Goal: Task Accomplishment & Management: Use online tool/utility

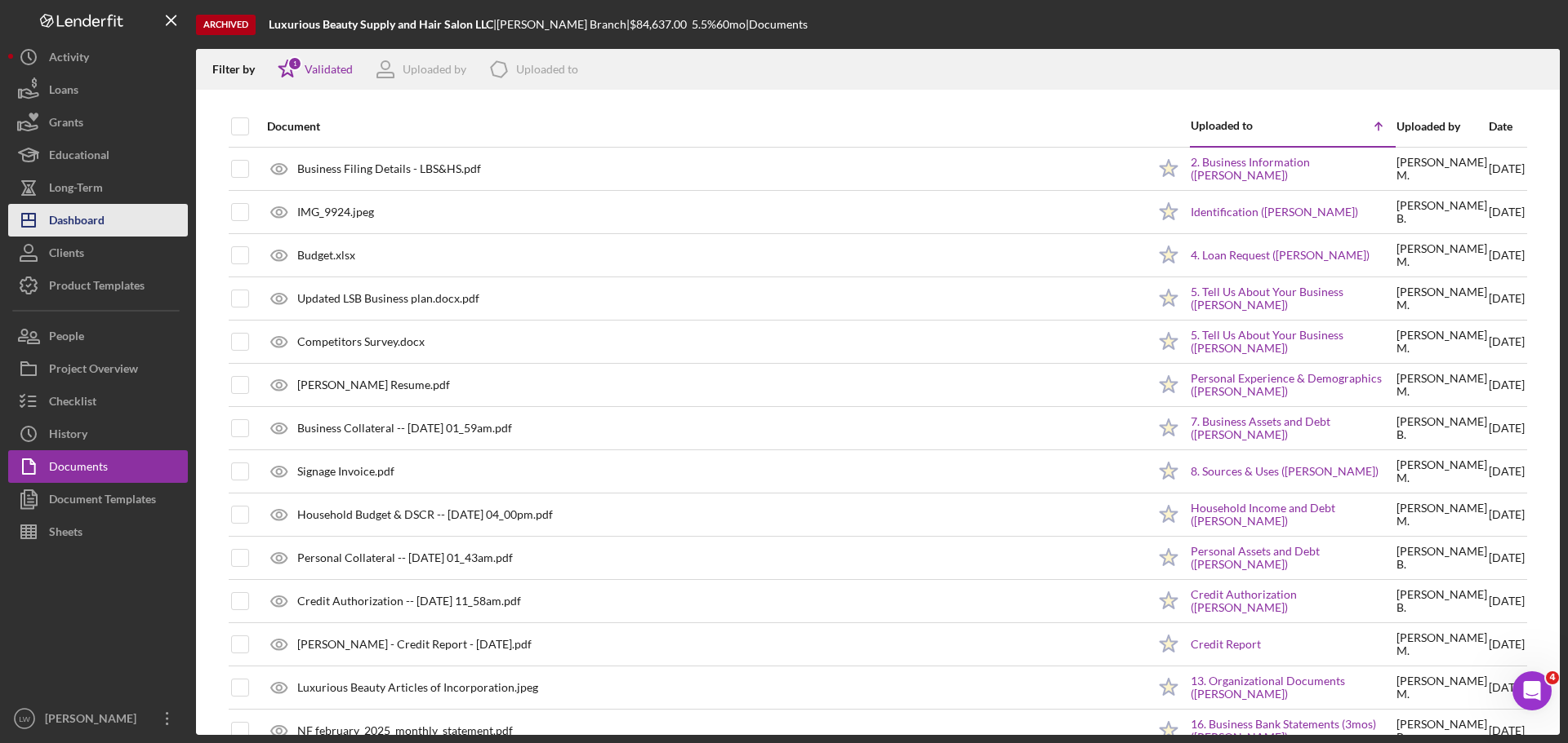
click at [69, 216] on div "Dashboard" at bounding box center [76, 222] width 55 height 36
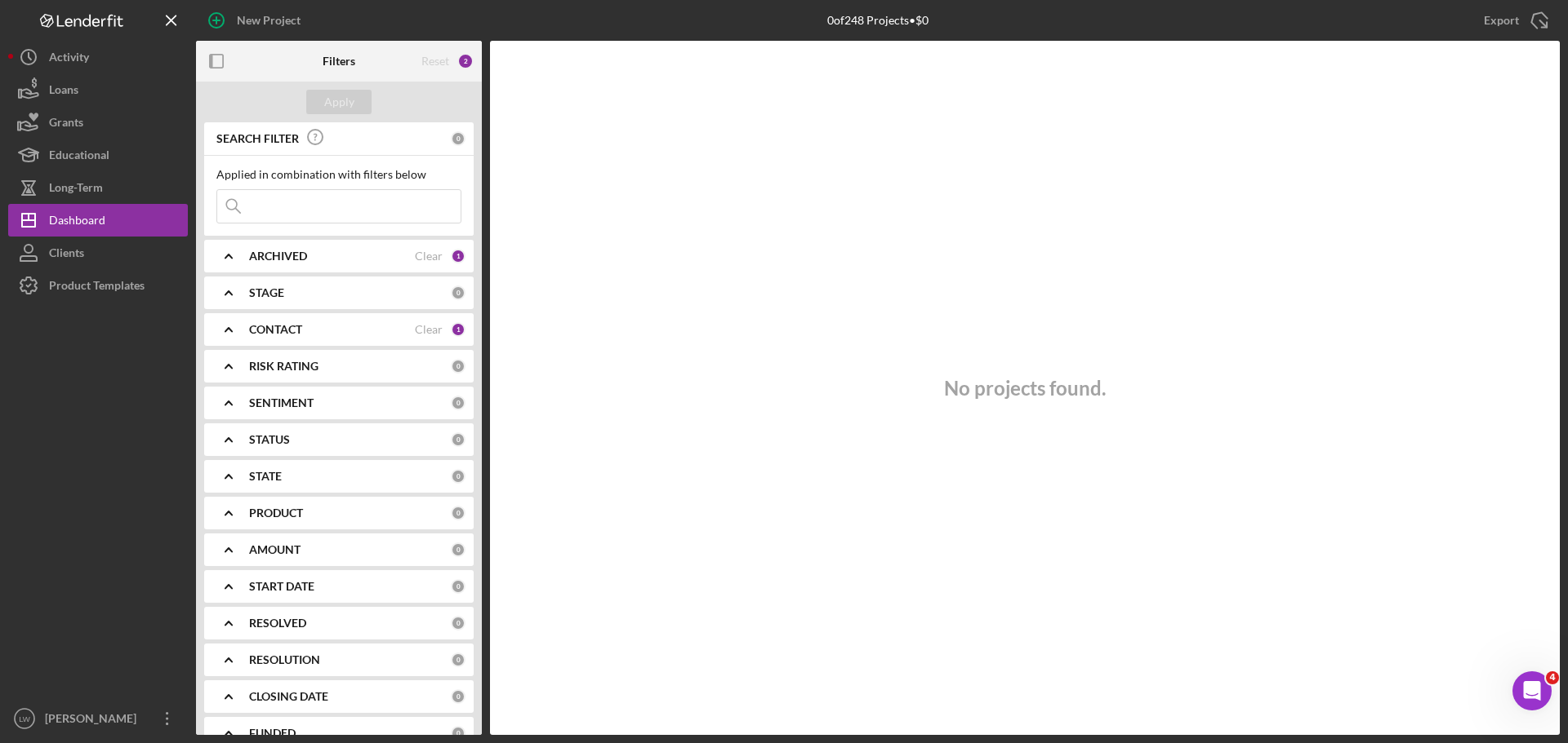
drag, startPoint x: 279, startPoint y: 202, endPoint x: 307, endPoint y: 214, distance: 30.5
click at [301, 211] on input at bounding box center [339, 206] width 243 height 32
drag, startPoint x: 287, startPoint y: 207, endPoint x: 0, endPoint y: 126, distance: 298.2
click at [0, 125] on div "New Project 0 of 248 Projects • $0 Export Icon/Export Filters Reset 3 Apply SEA…" at bounding box center [784, 371] width 1568 height 743
type input "[PERSON_NAME]"
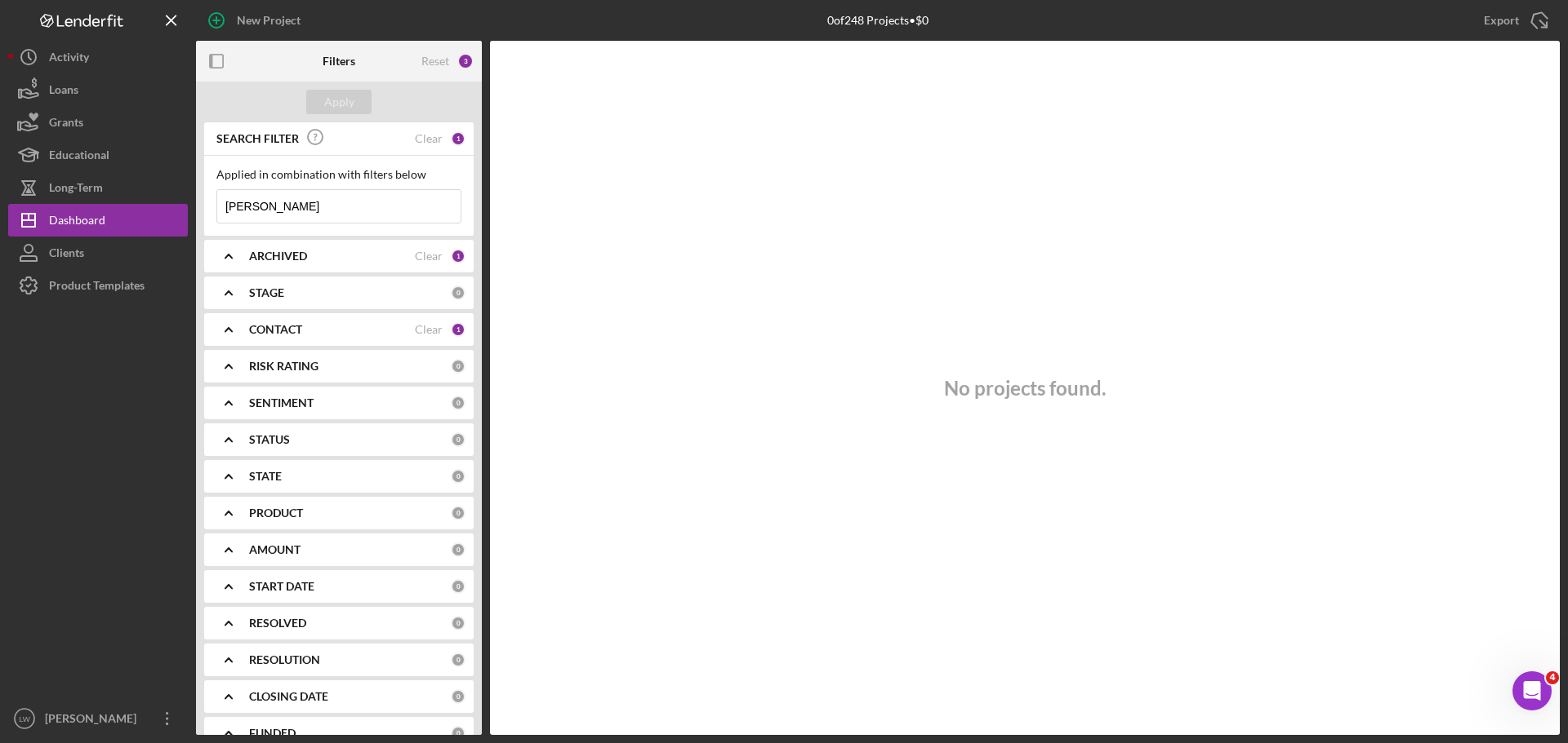
click at [289, 341] on div "CONTACT Clear 1" at bounding box center [357, 329] width 217 height 32
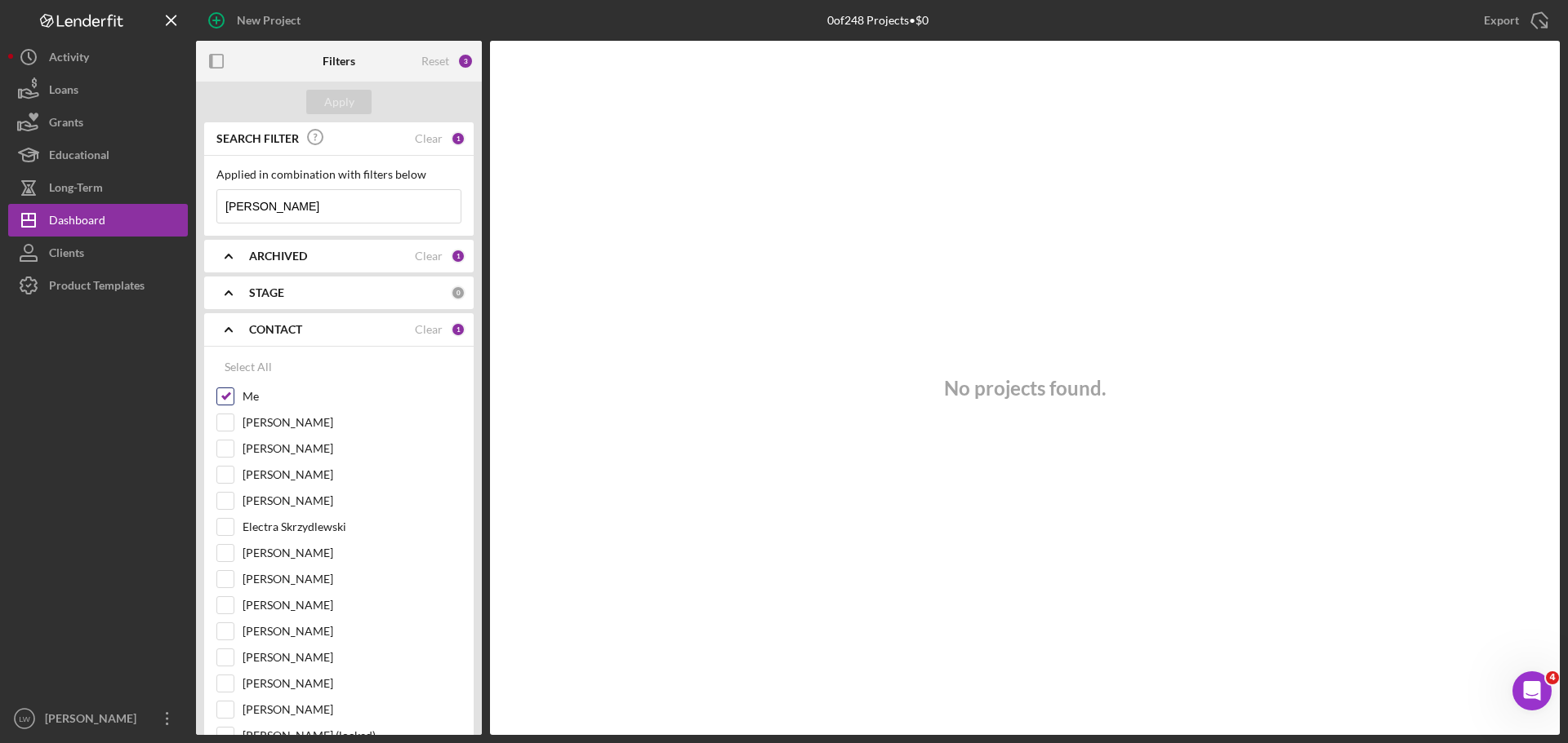
click at [224, 398] on input "Me" at bounding box center [226, 397] width 17 height 17
click at [230, 398] on input "Me" at bounding box center [226, 397] width 17 height 17
checkbox input "true"
click at [245, 363] on div "Select All" at bounding box center [248, 367] width 47 height 32
checkbox input "true"
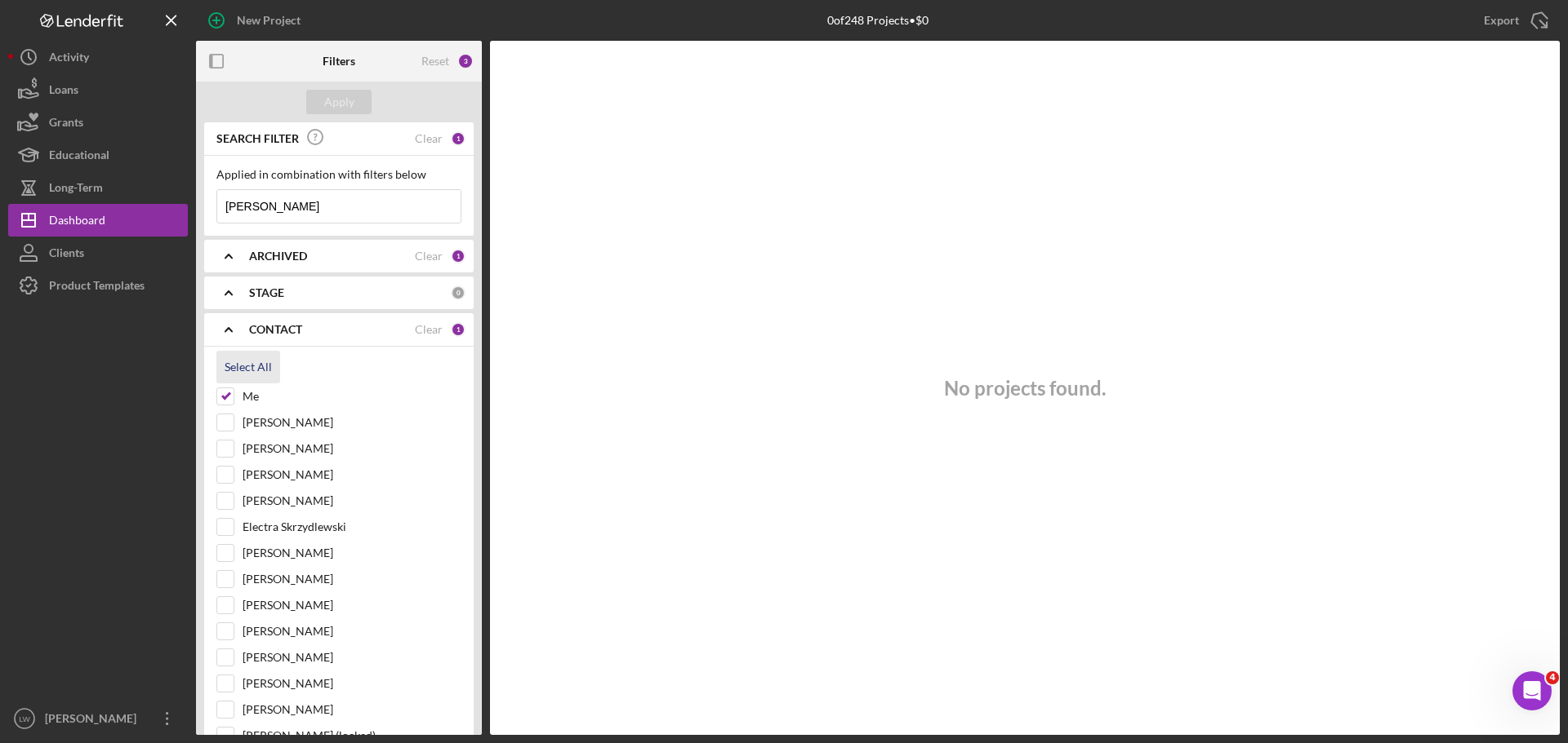
checkbox input "true"
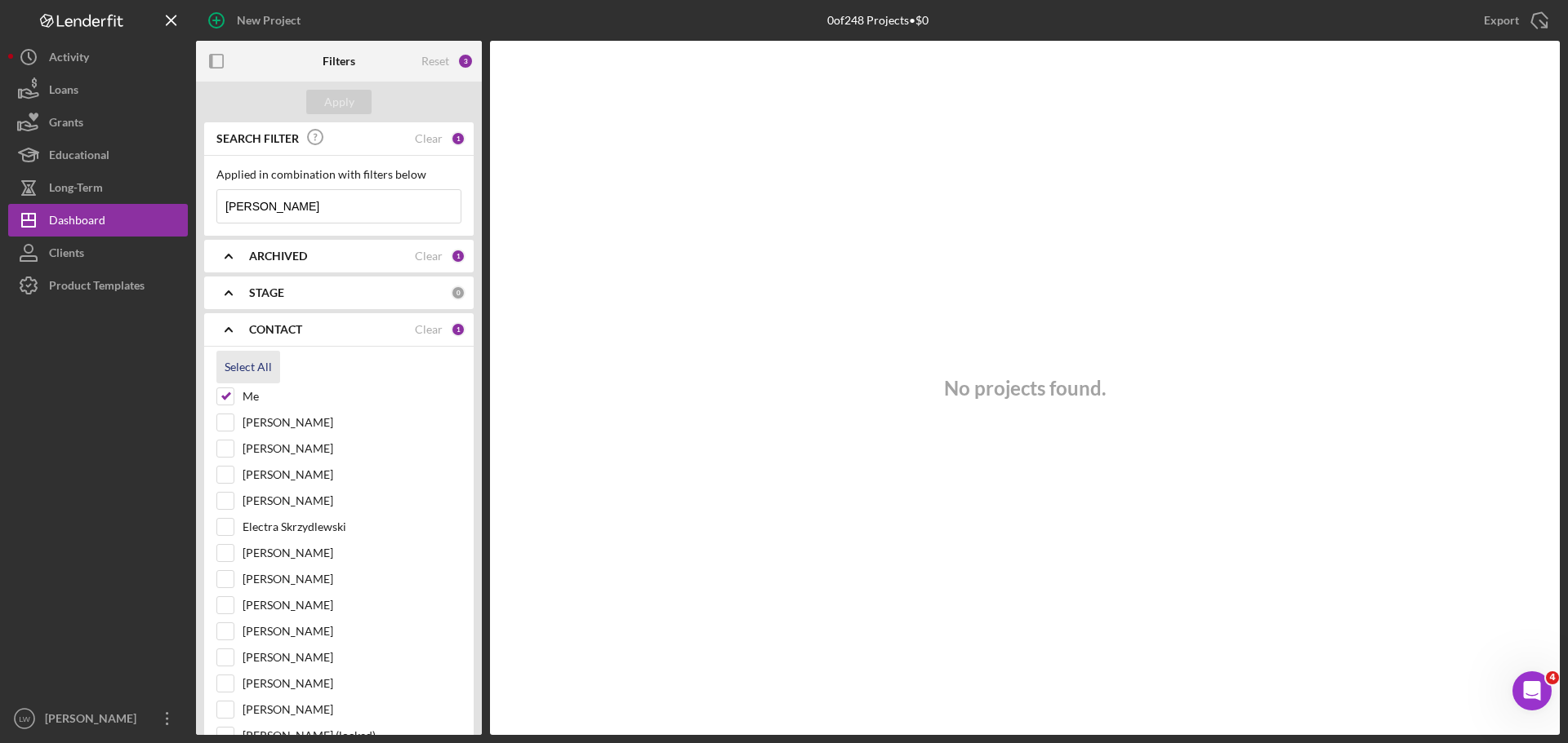
checkbox input "true"
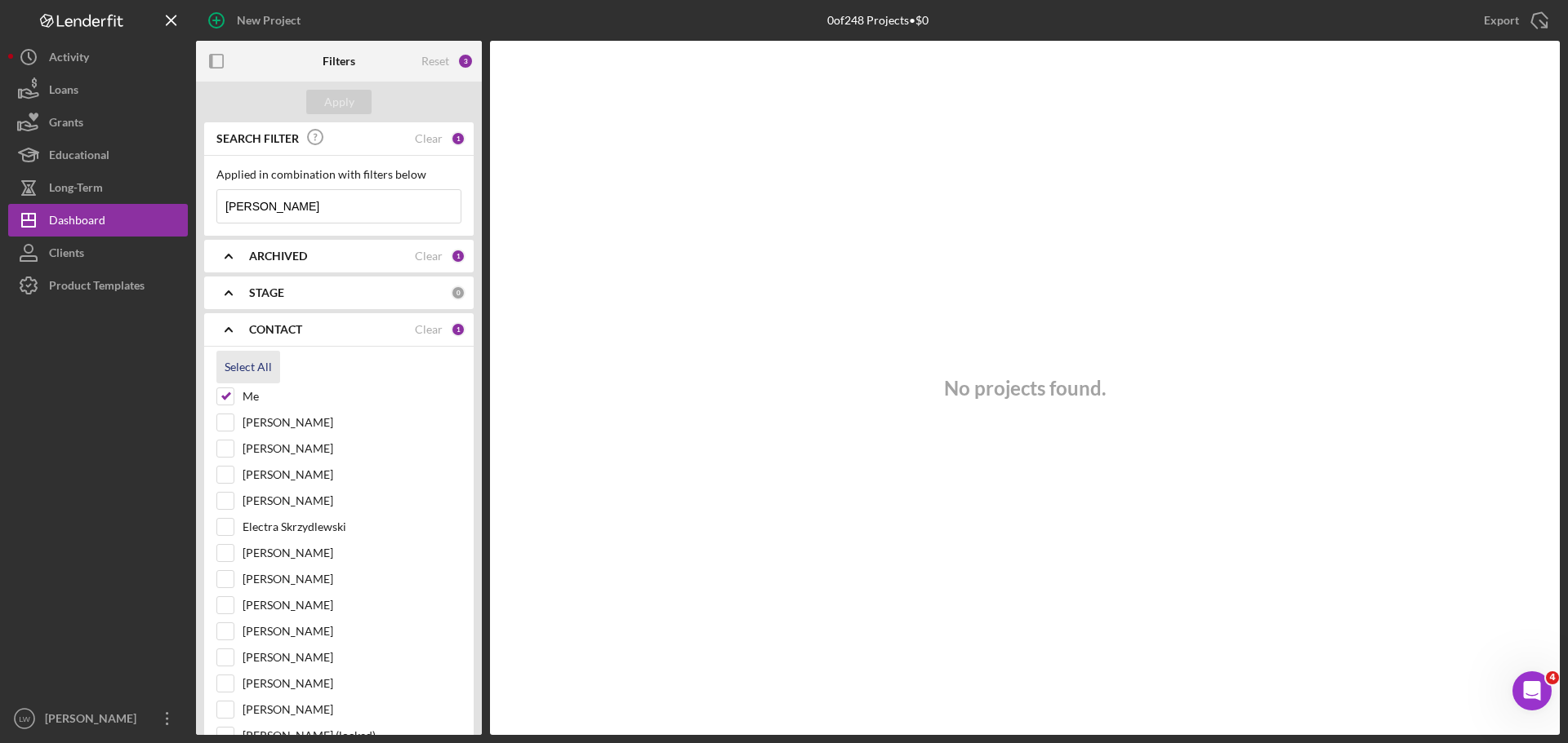
checkbox input "true"
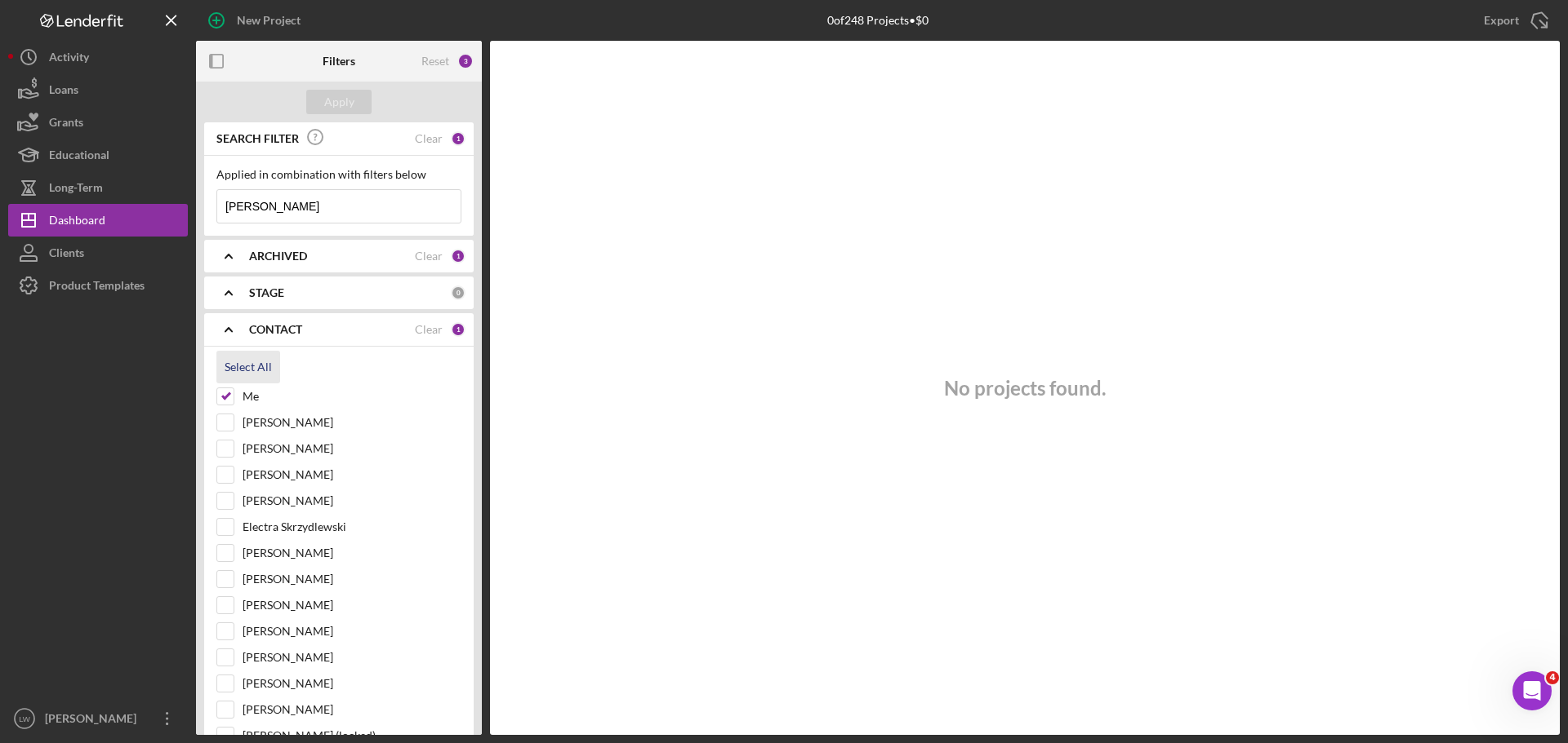
checkbox input "true"
click at [356, 96] on button "Apply" at bounding box center [338, 102] width 65 height 25
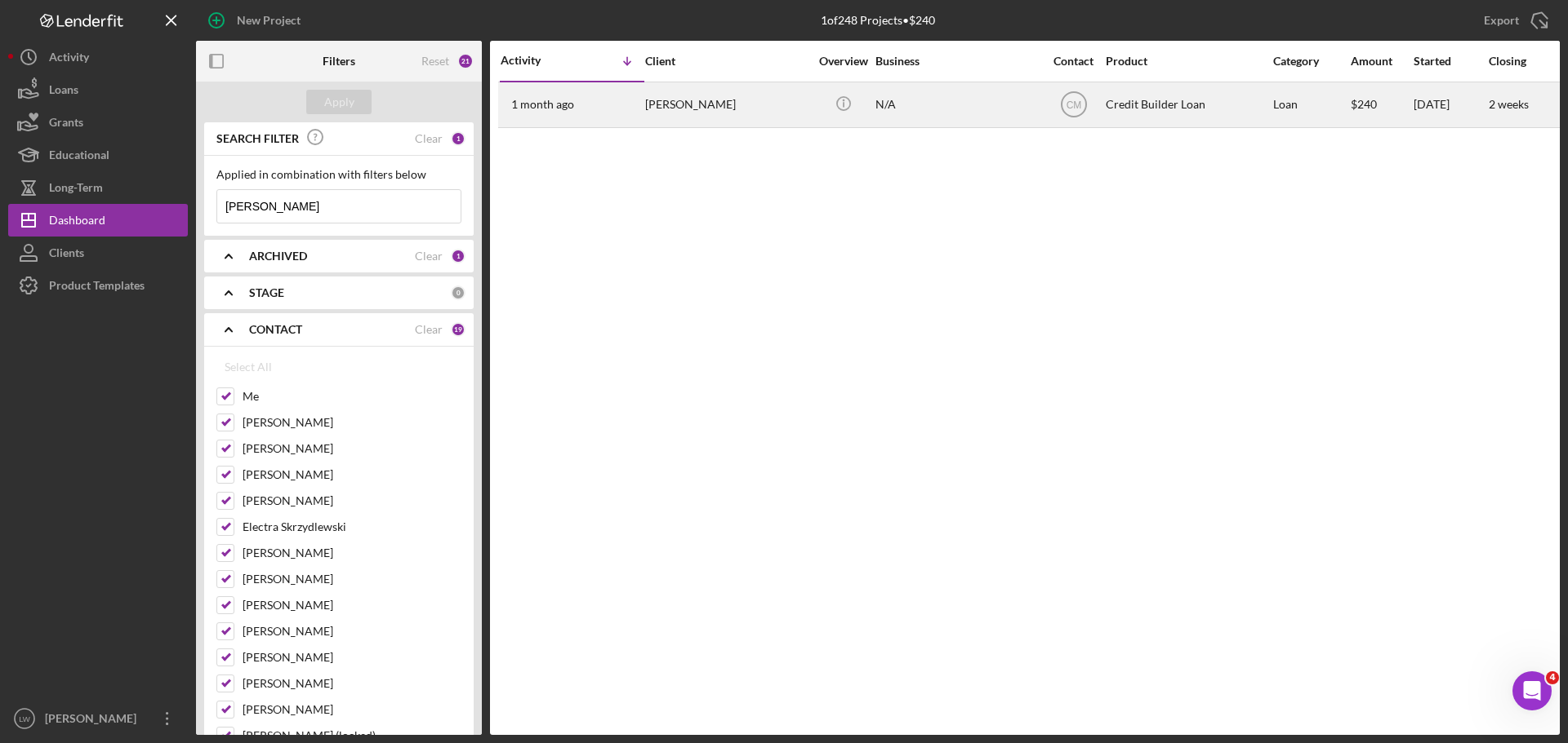
click at [687, 107] on div "[PERSON_NAME]" at bounding box center [726, 105] width 163 height 43
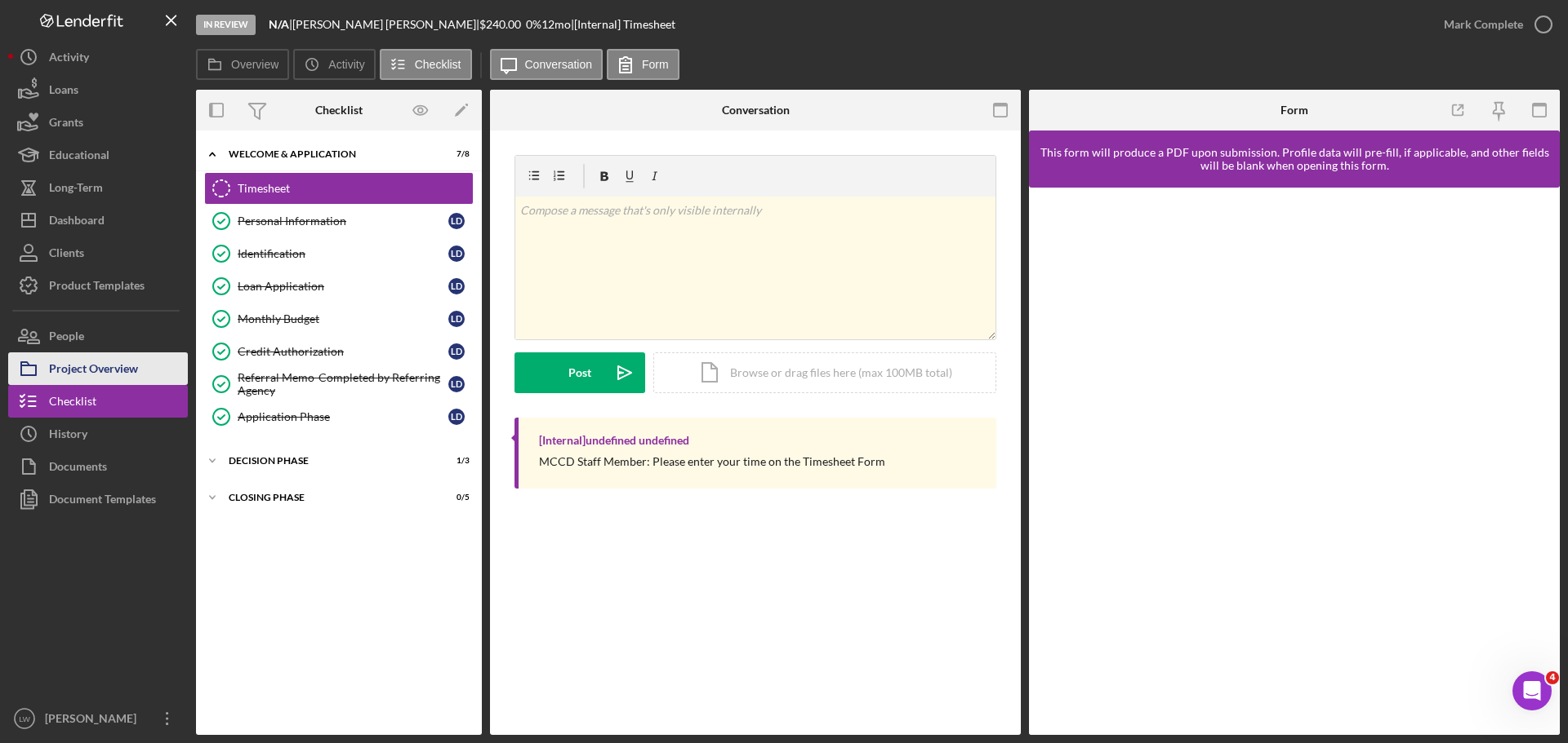
click at [107, 372] on div "Project Overview" at bounding box center [93, 371] width 89 height 36
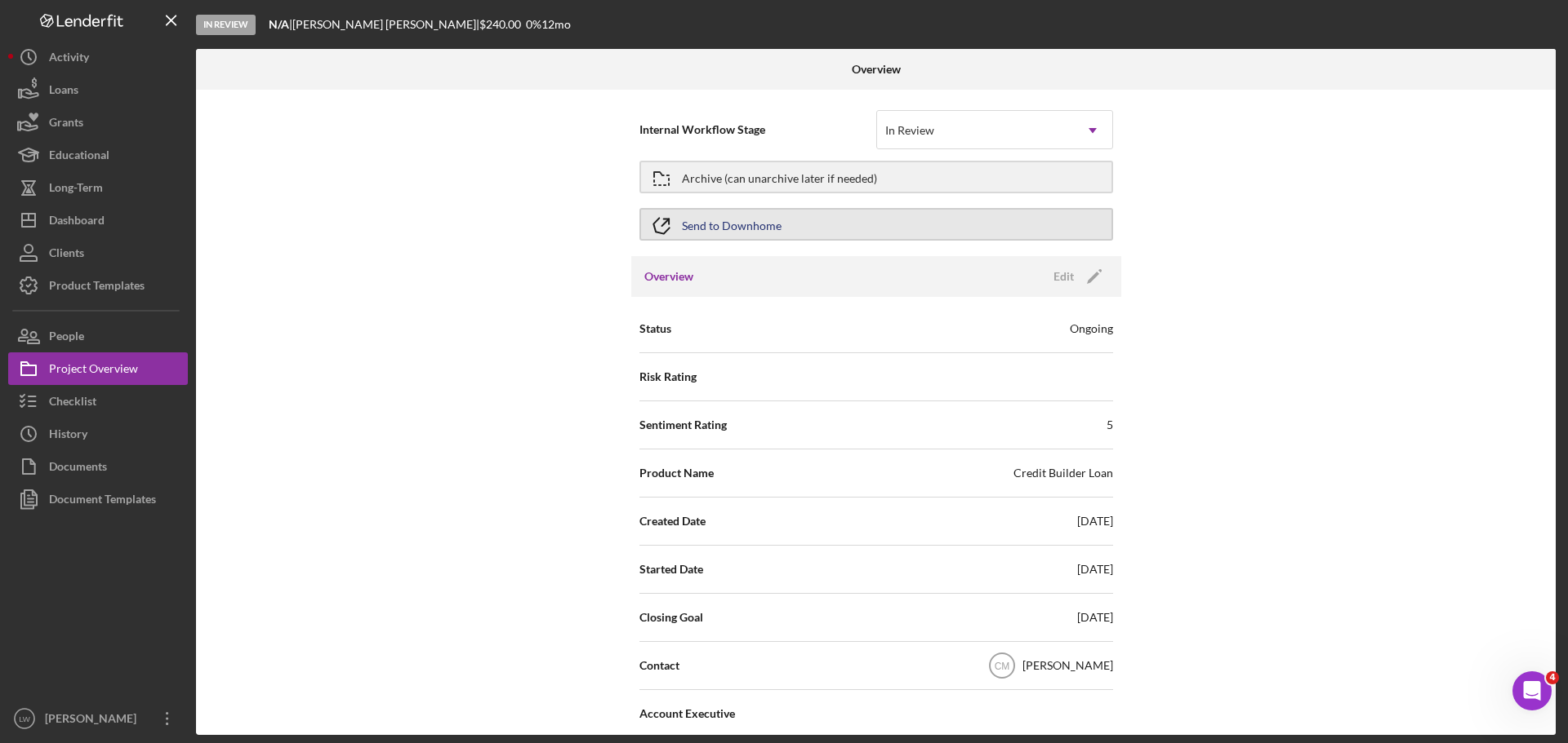
click at [747, 228] on div "Send to Downhome" at bounding box center [731, 225] width 99 height 30
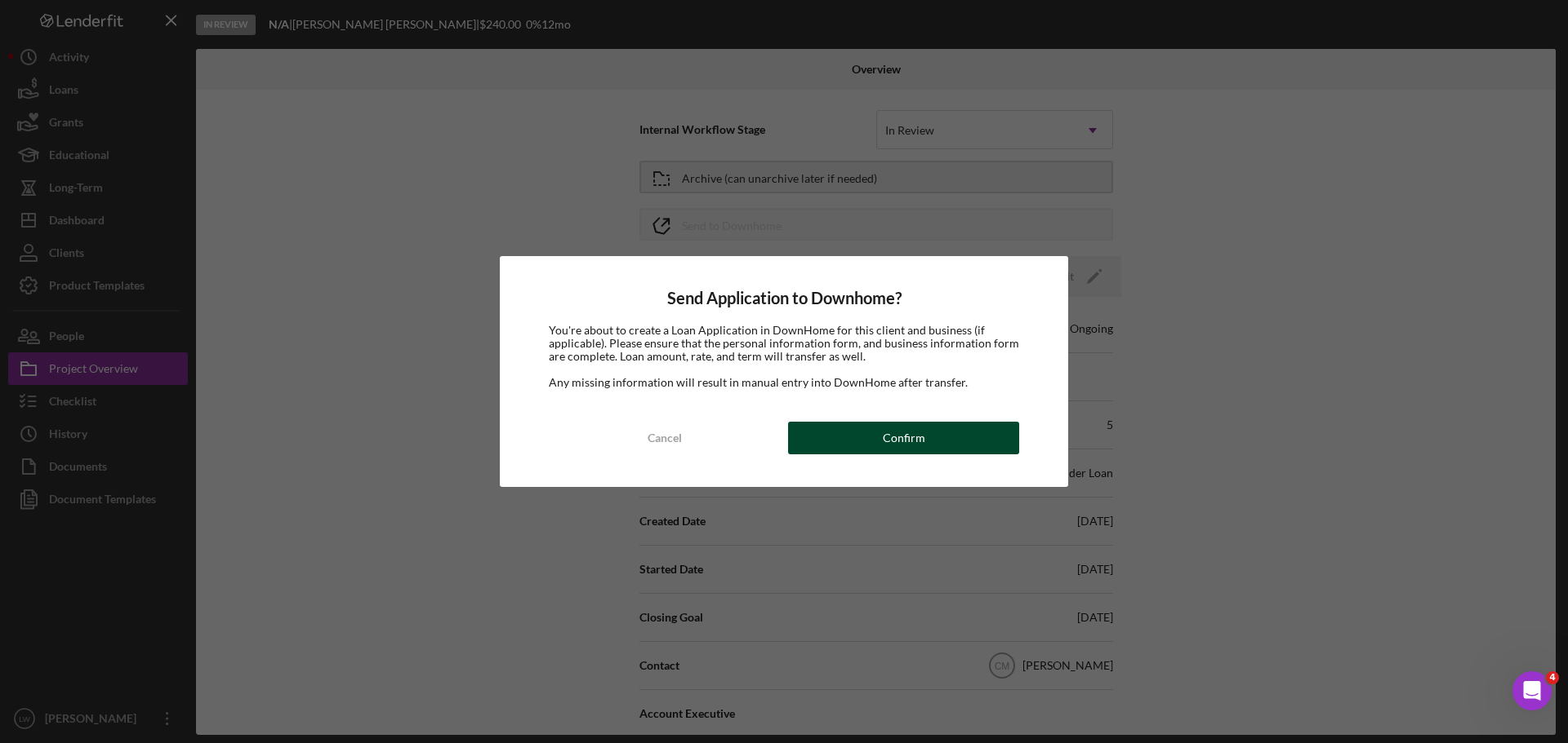
click at [934, 446] on button "Confirm" at bounding box center [903, 437] width 231 height 32
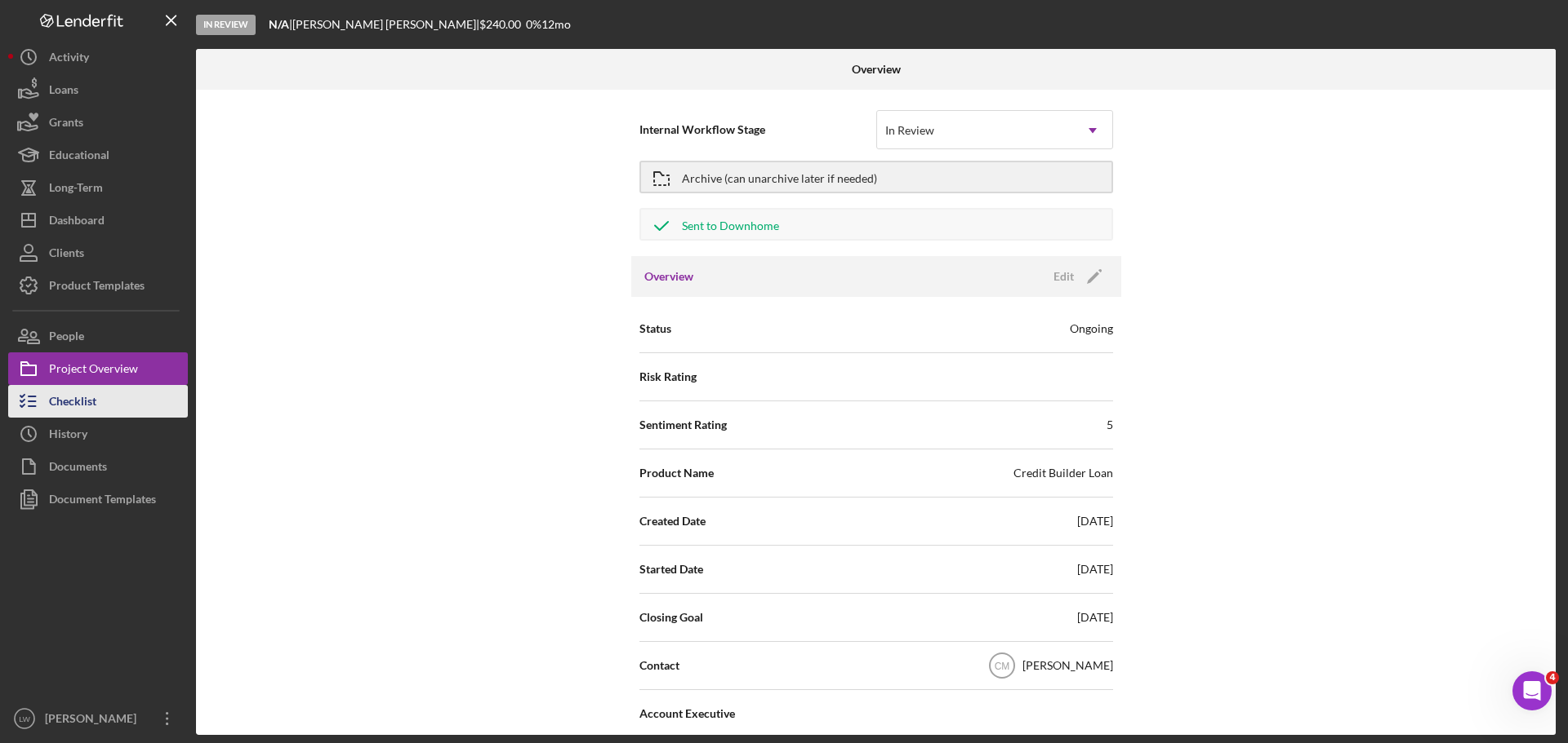
click at [61, 410] on div "Checklist" at bounding box center [72, 403] width 47 height 36
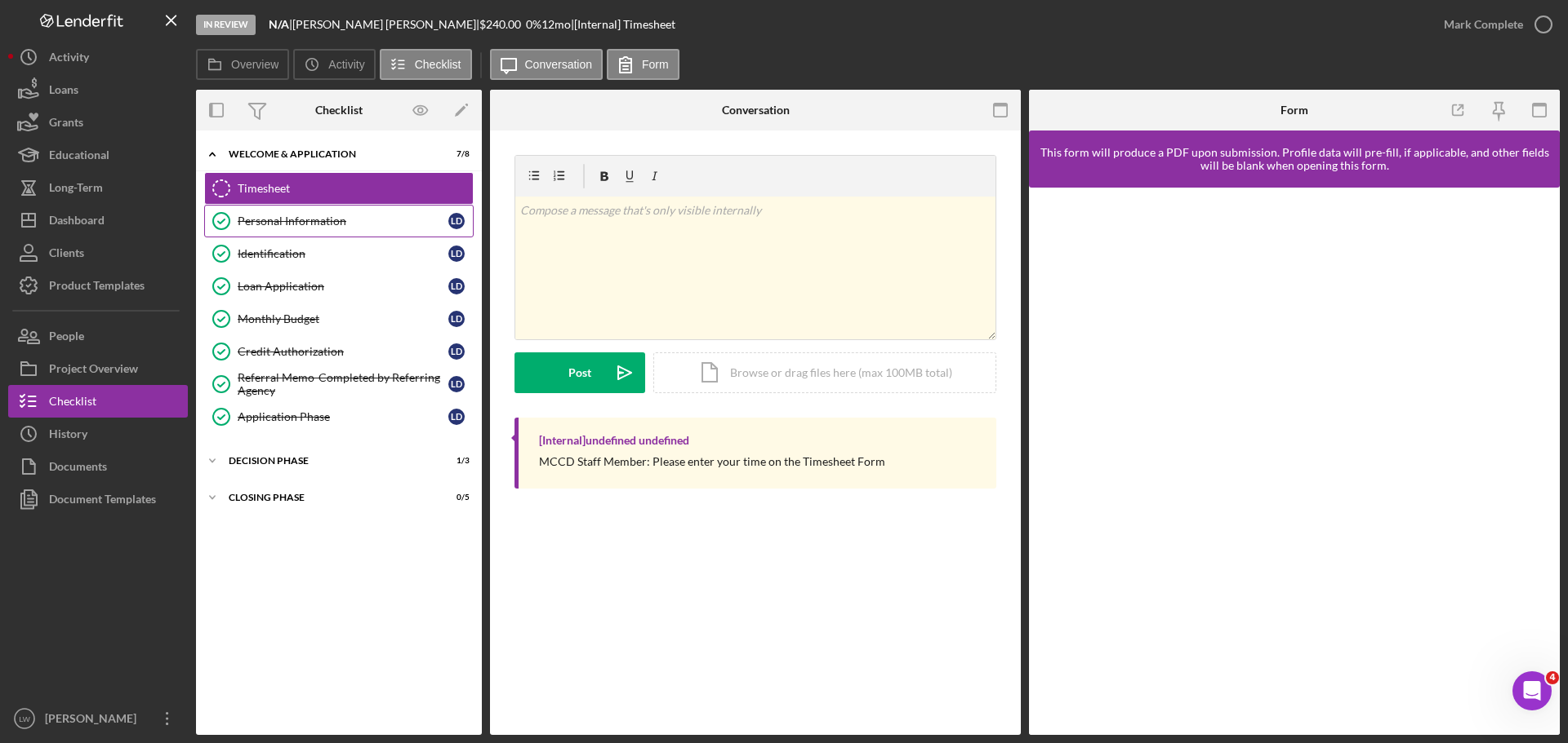
click at [277, 226] on link "Personal Information Personal Information [PERSON_NAME]" at bounding box center [339, 221] width 270 height 32
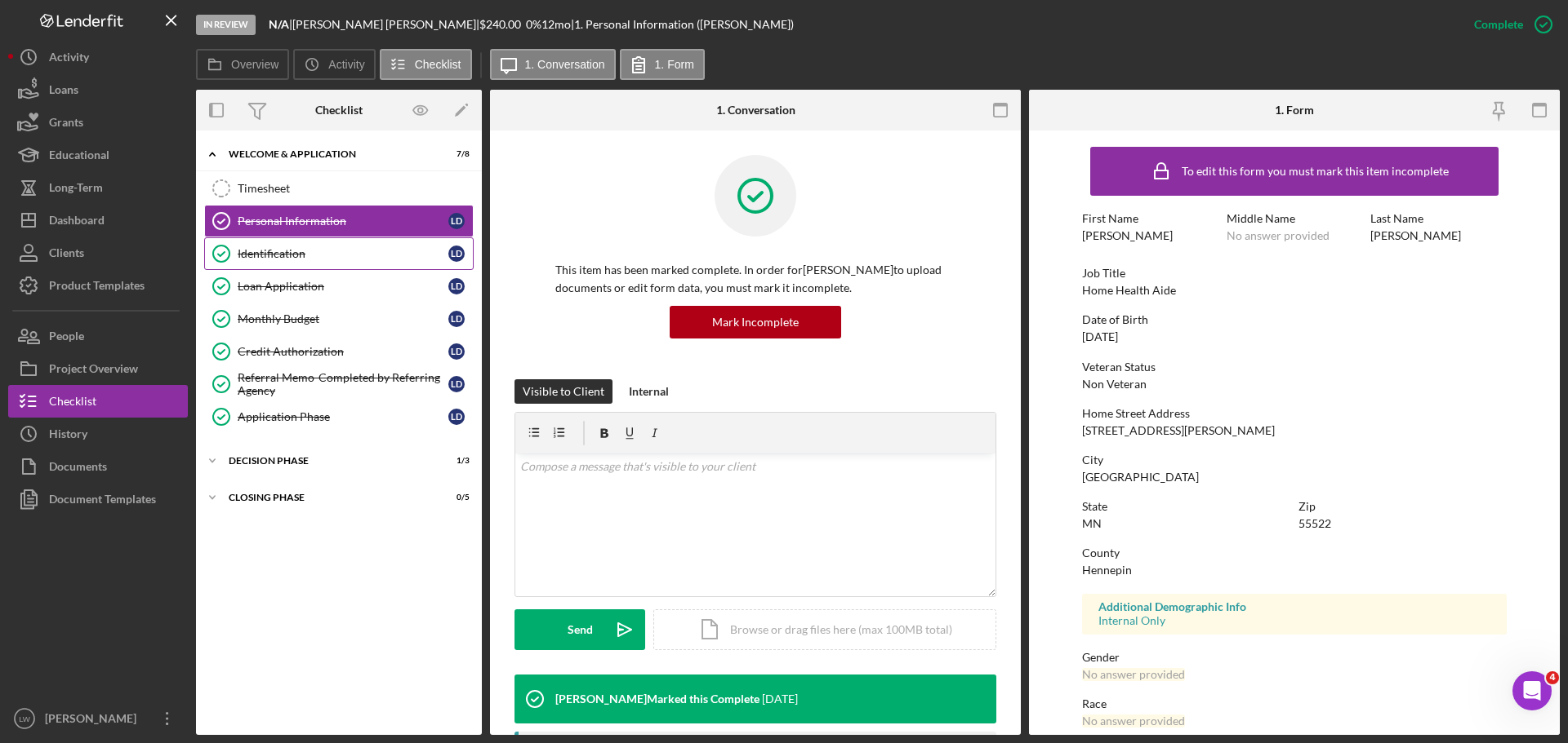
click at [268, 255] on div "Identification" at bounding box center [342, 254] width 211 height 13
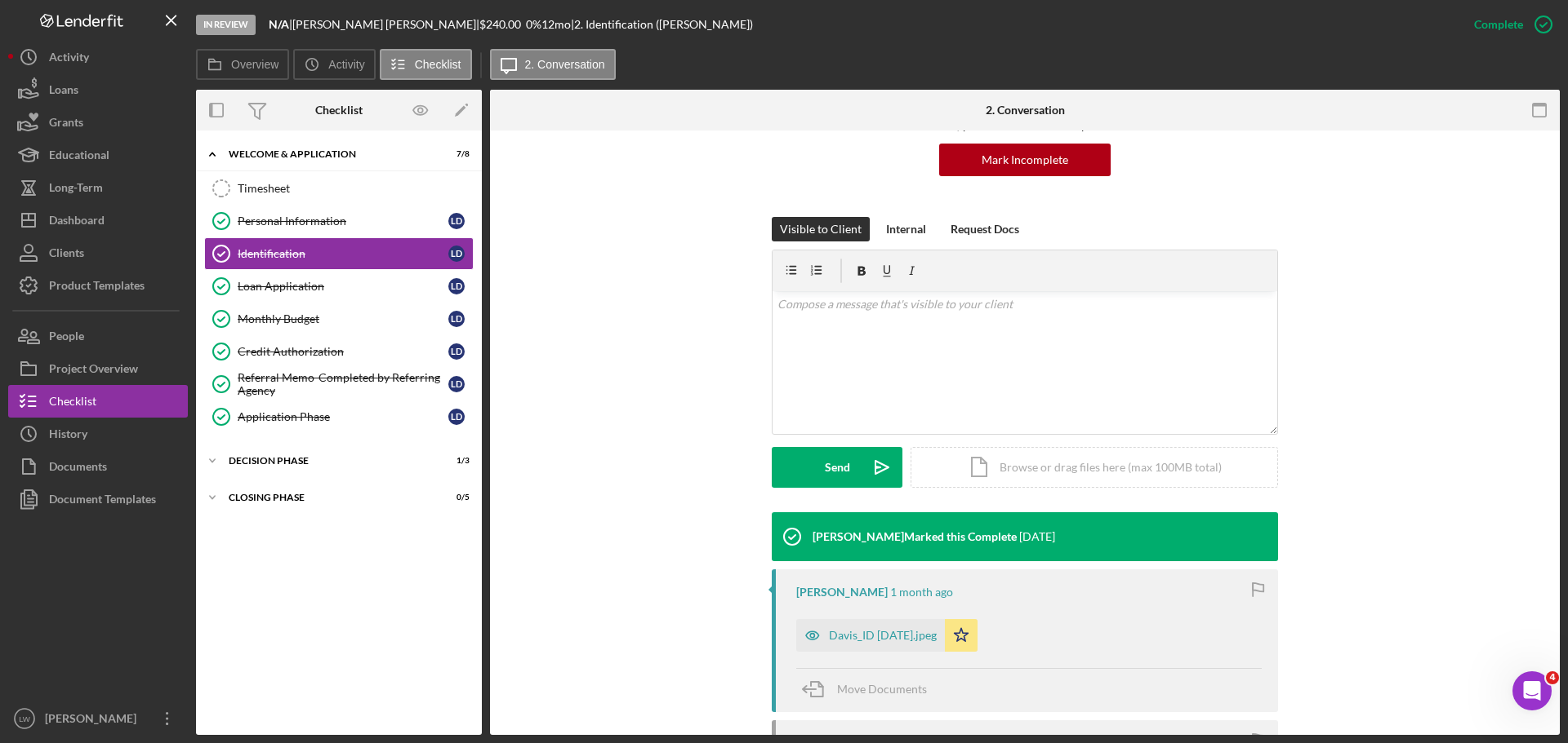
scroll to position [163, 0]
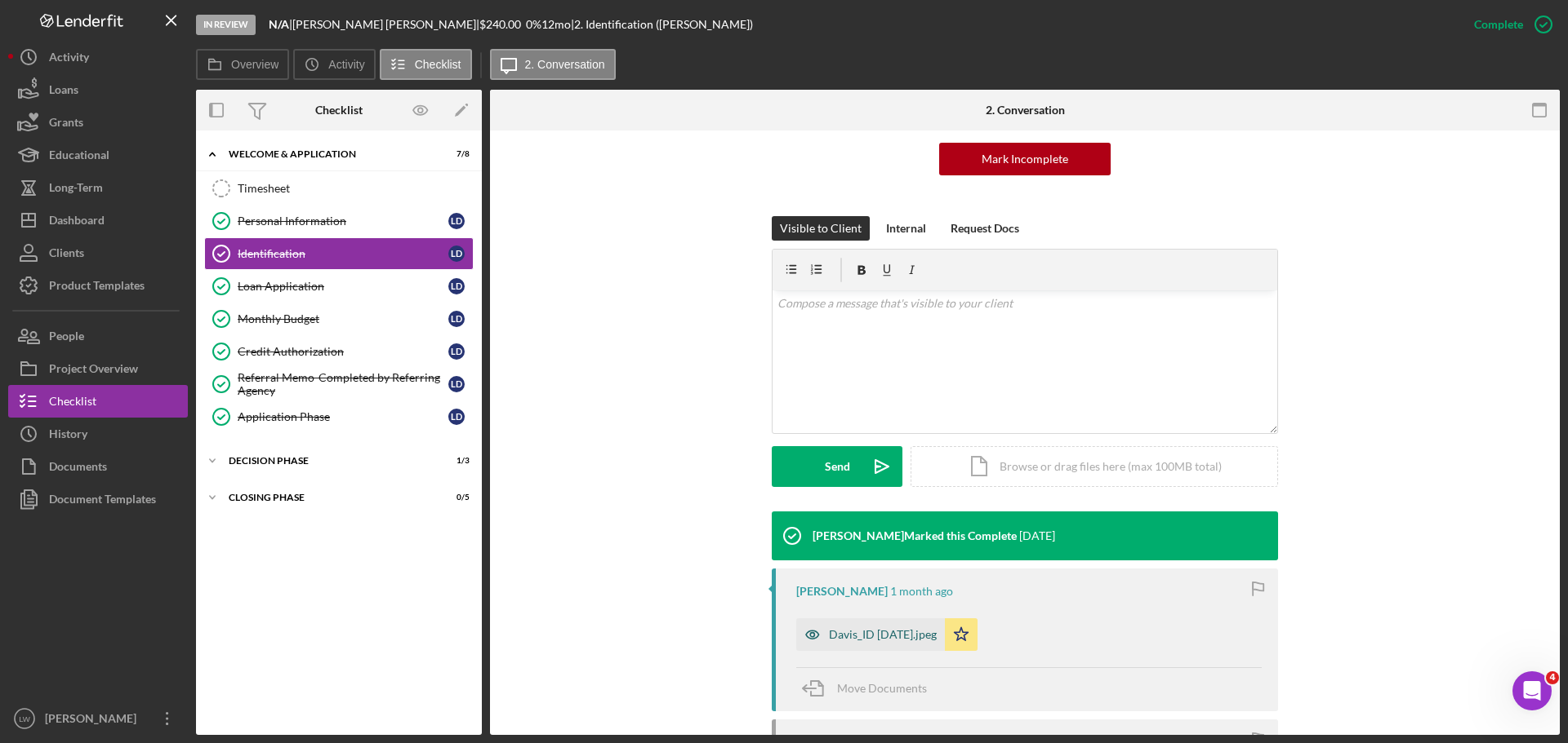
click at [874, 634] on div "Davis_ID [DATE].jpeg" at bounding box center [882, 635] width 108 height 13
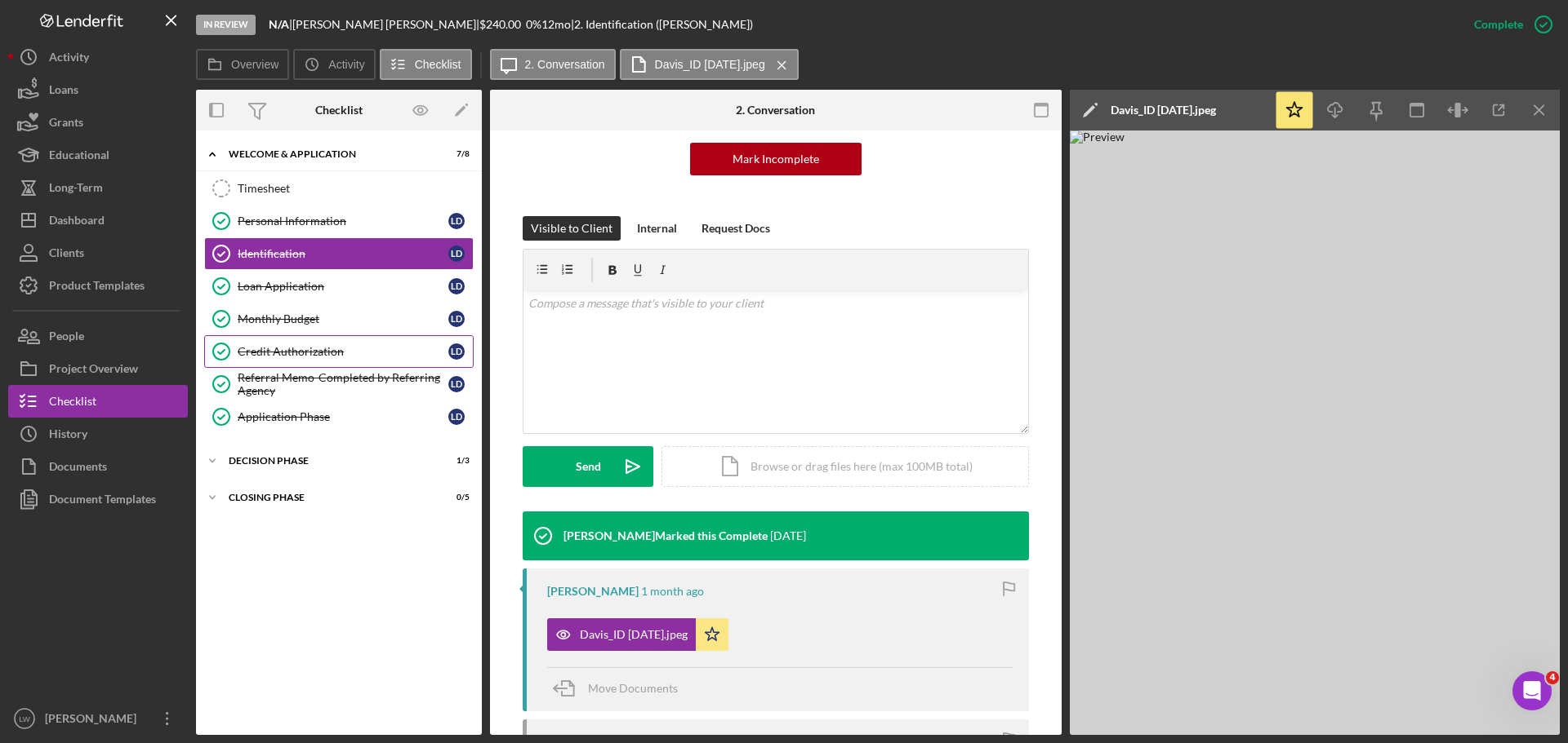
click at [289, 349] on div "Credit Authorization" at bounding box center [342, 352] width 211 height 13
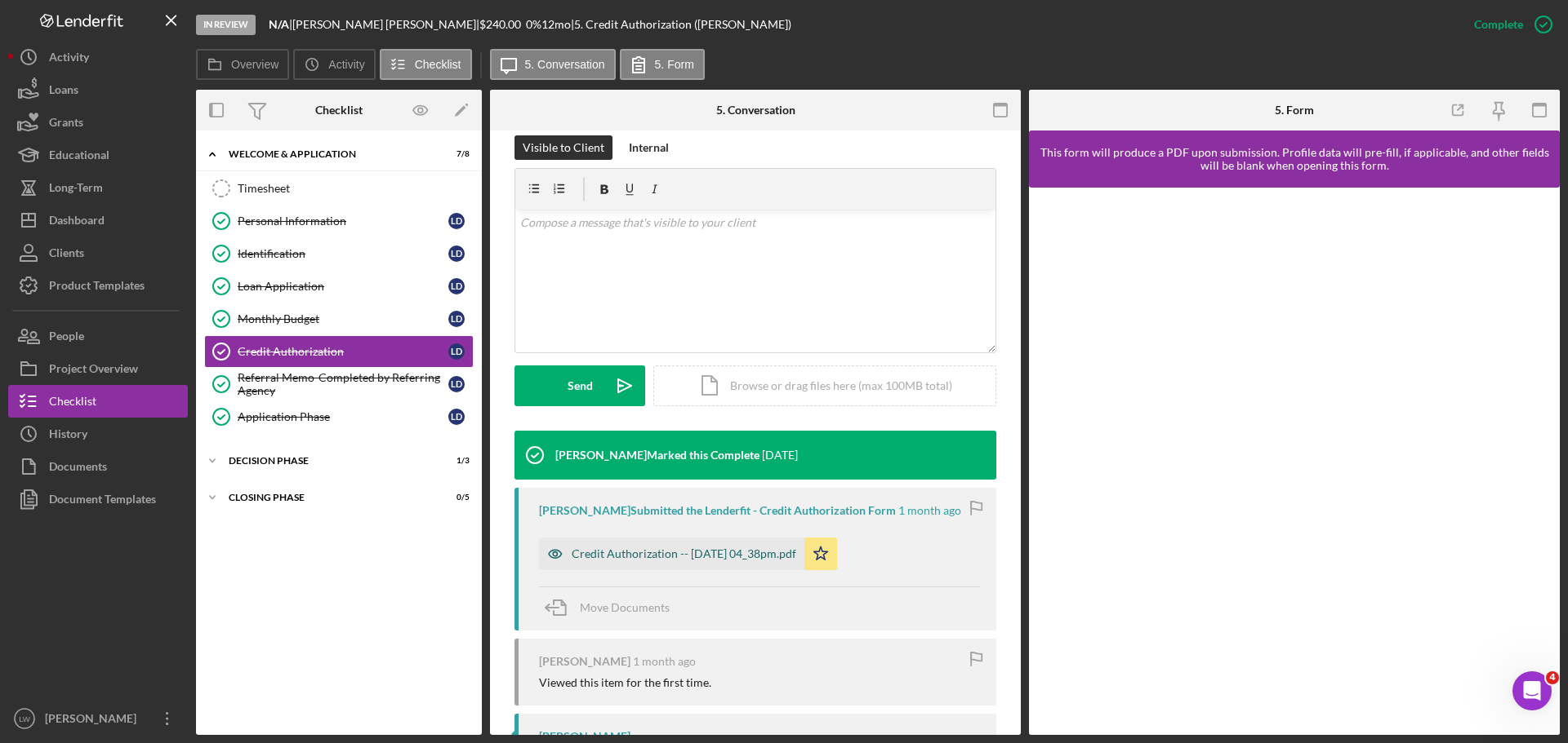
scroll to position [245, 0]
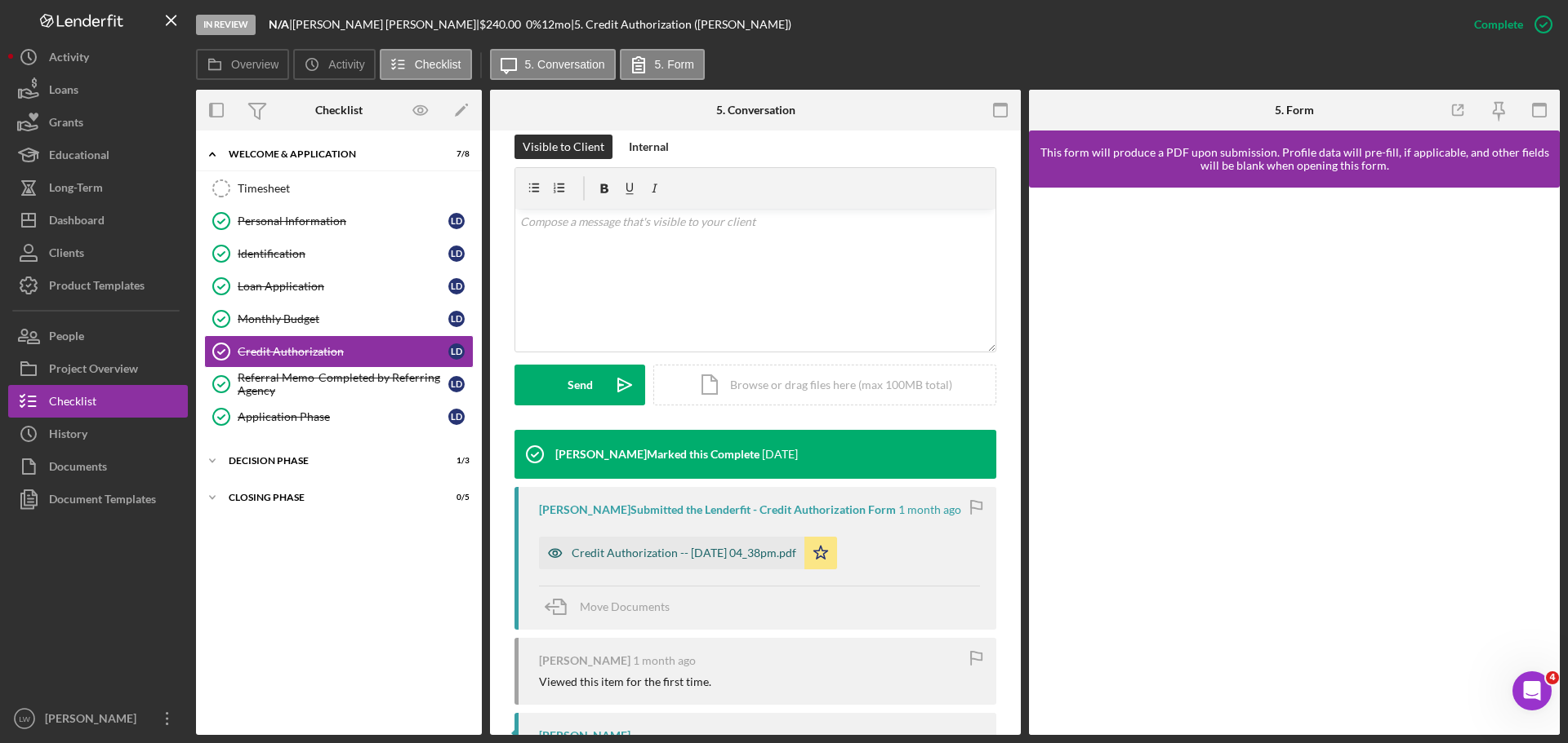
click at [676, 562] on div "Credit Authorization -- [DATE] 04_38pm.pdf" at bounding box center [672, 553] width 265 height 32
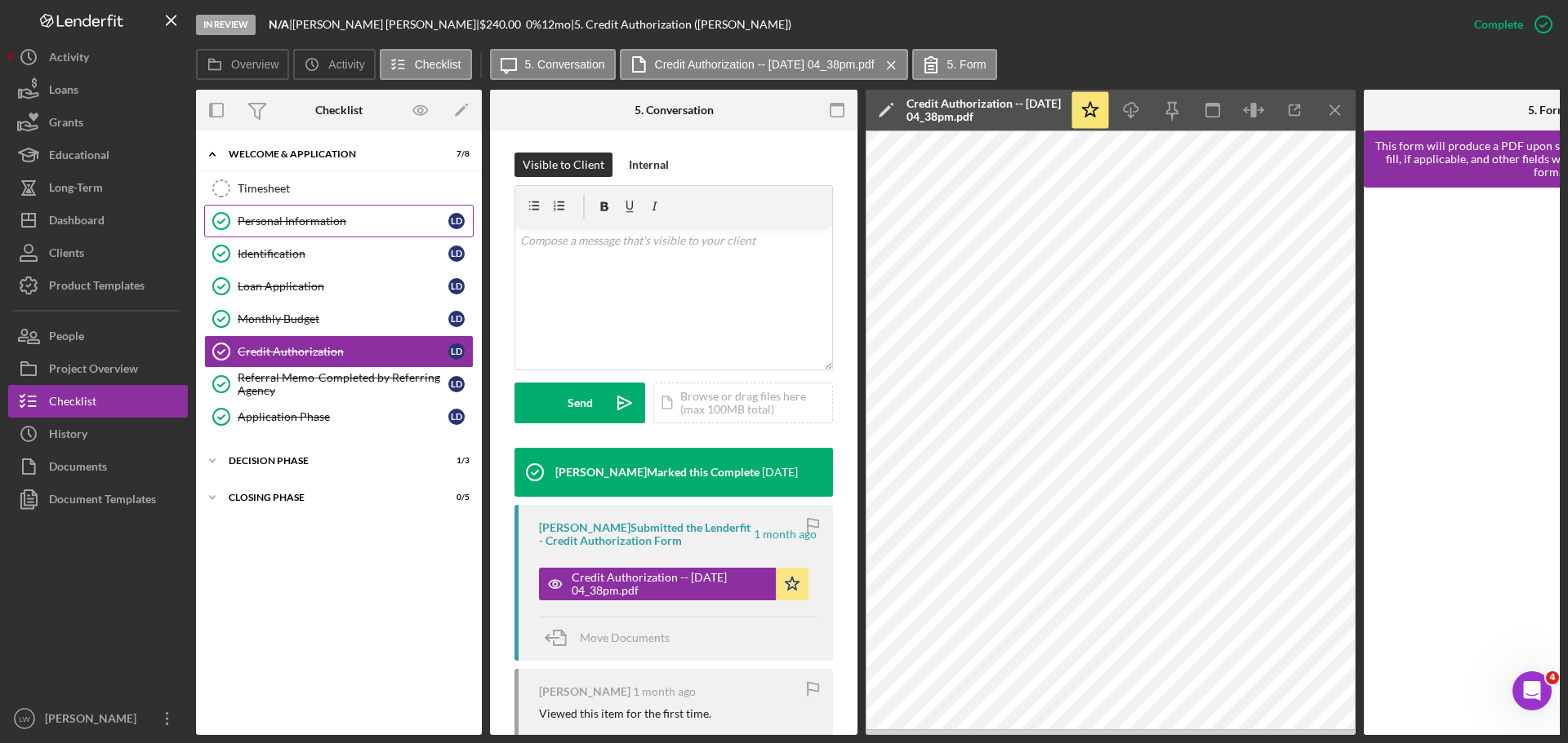
click at [272, 222] on div "Personal Information" at bounding box center [342, 221] width 211 height 13
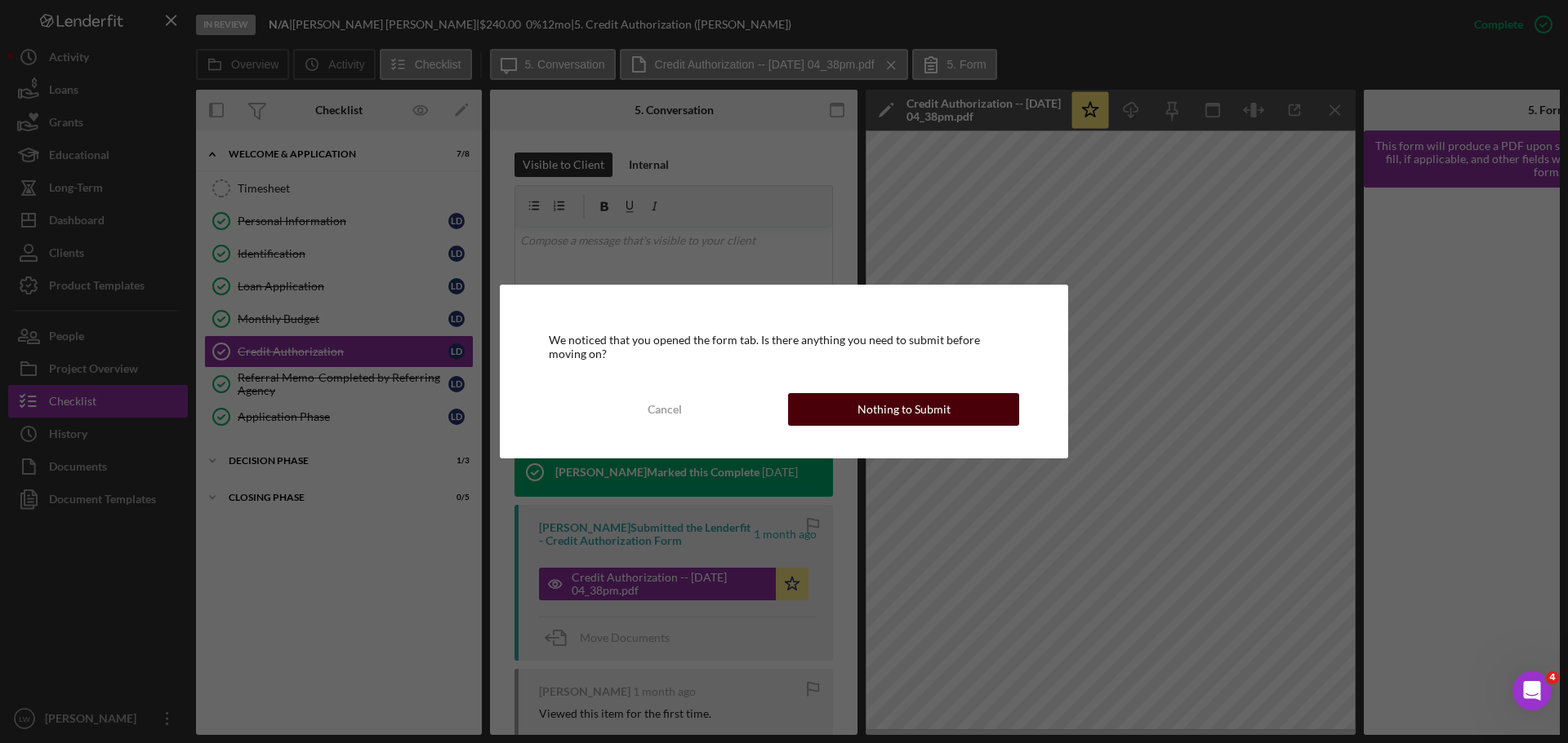
click at [861, 409] on div "Nothing to Submit" at bounding box center [904, 409] width 93 height 32
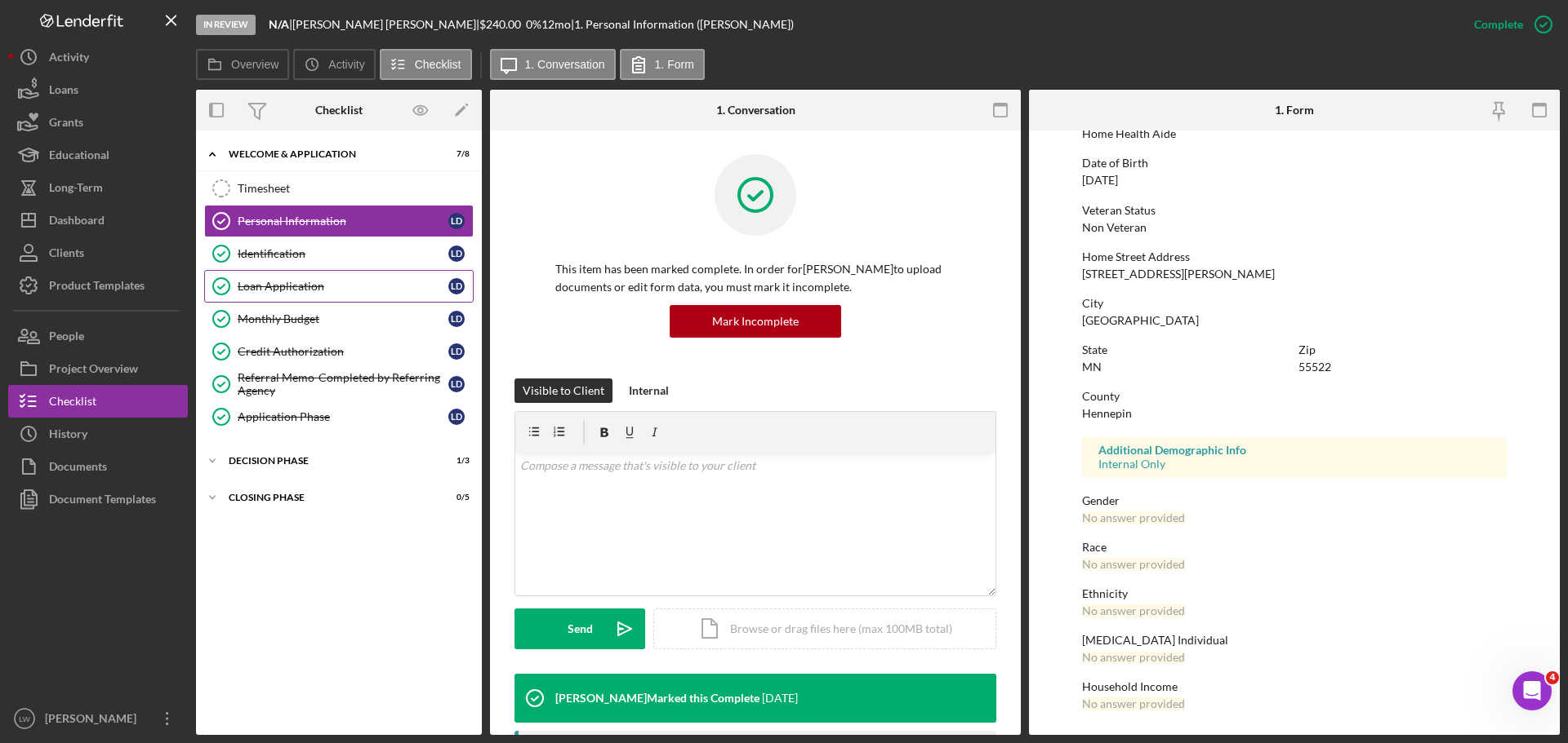
scroll to position [2, 0]
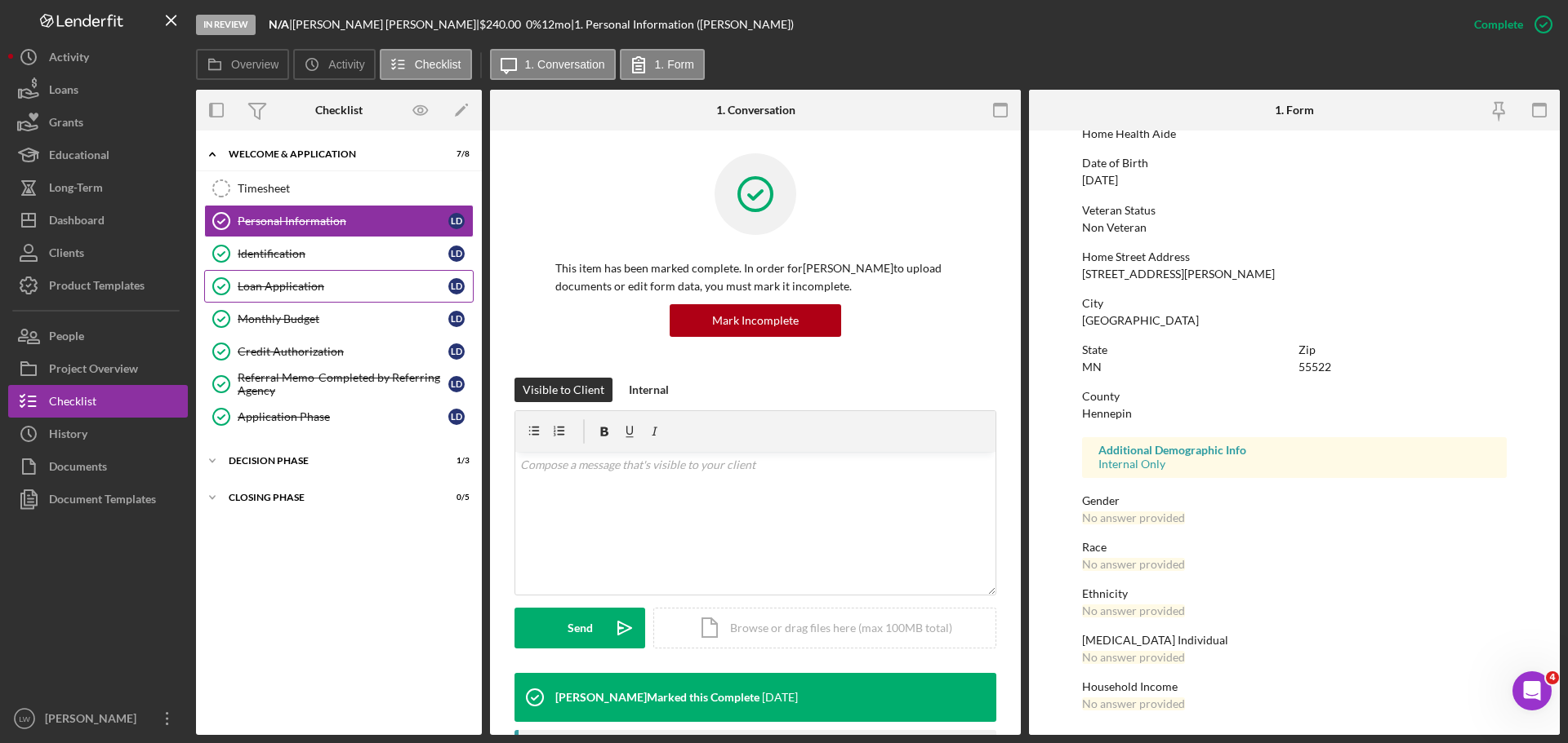
drag, startPoint x: 293, startPoint y: 270, endPoint x: 291, endPoint y: 279, distance: 9.2
click at [291, 274] on div "Timesheet Timesheet Personal Information Personal Information [PERSON_NAME] Ide…" at bounding box center [339, 307] width 286 height 269
click at [292, 282] on div "Loan Application" at bounding box center [342, 287] width 211 height 13
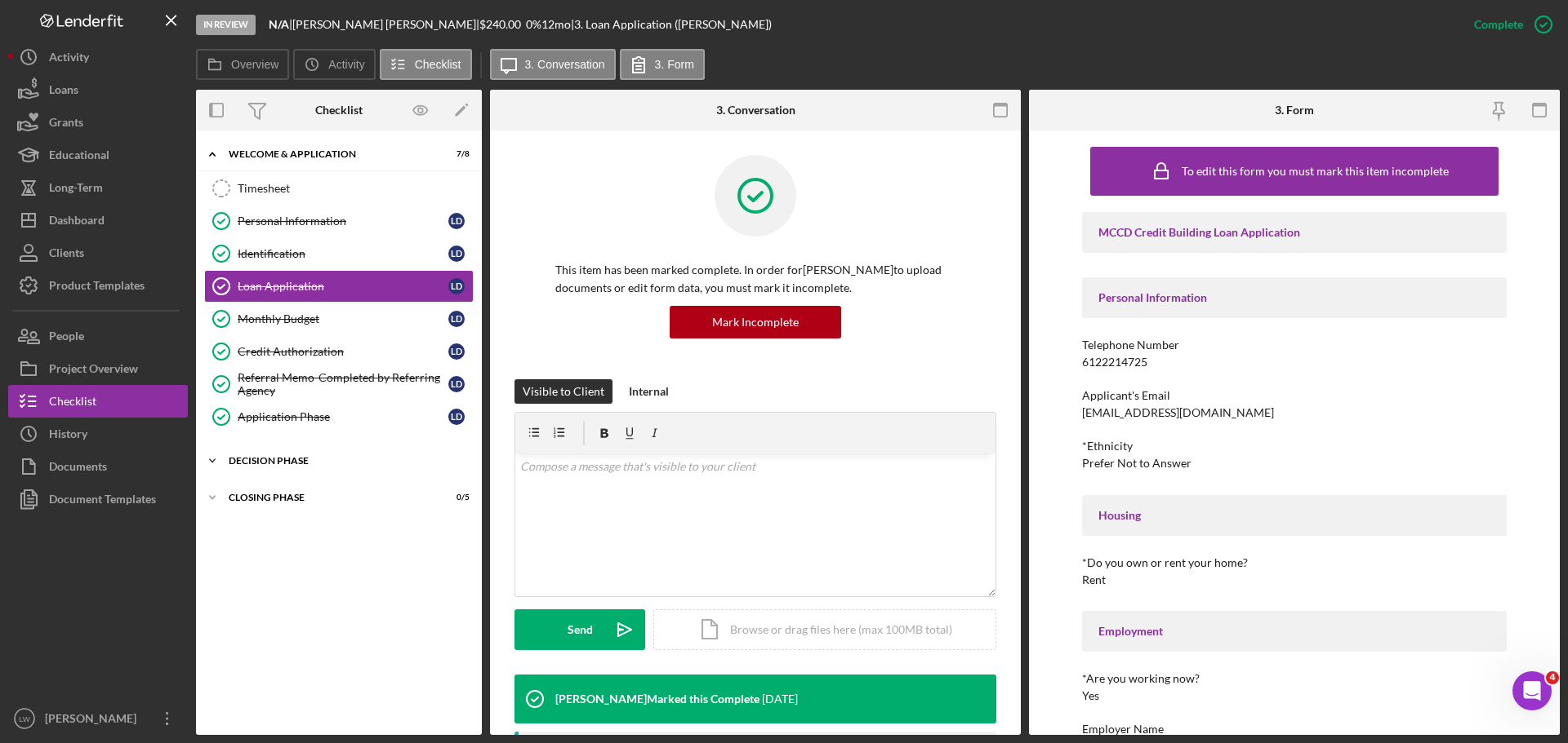
click at [213, 455] on icon "Icon/Expander" at bounding box center [212, 460] width 32 height 32
click at [222, 603] on icon "Icon/Expander" at bounding box center [212, 604] width 32 height 32
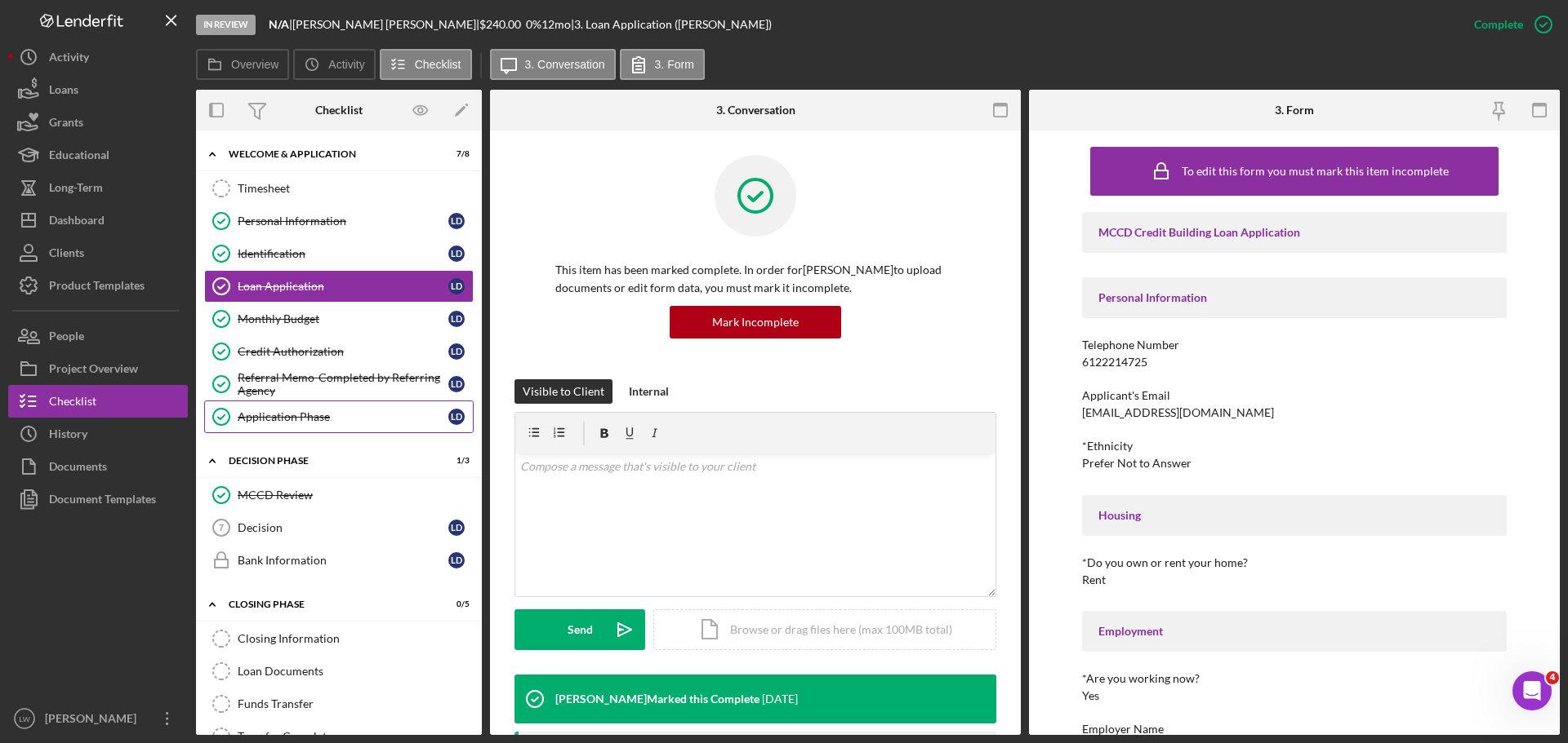
drag, startPoint x: 299, startPoint y: 416, endPoint x: 313, endPoint y: 429, distance: 19.1
click at [300, 417] on div "Application Phase" at bounding box center [342, 417] width 211 height 13
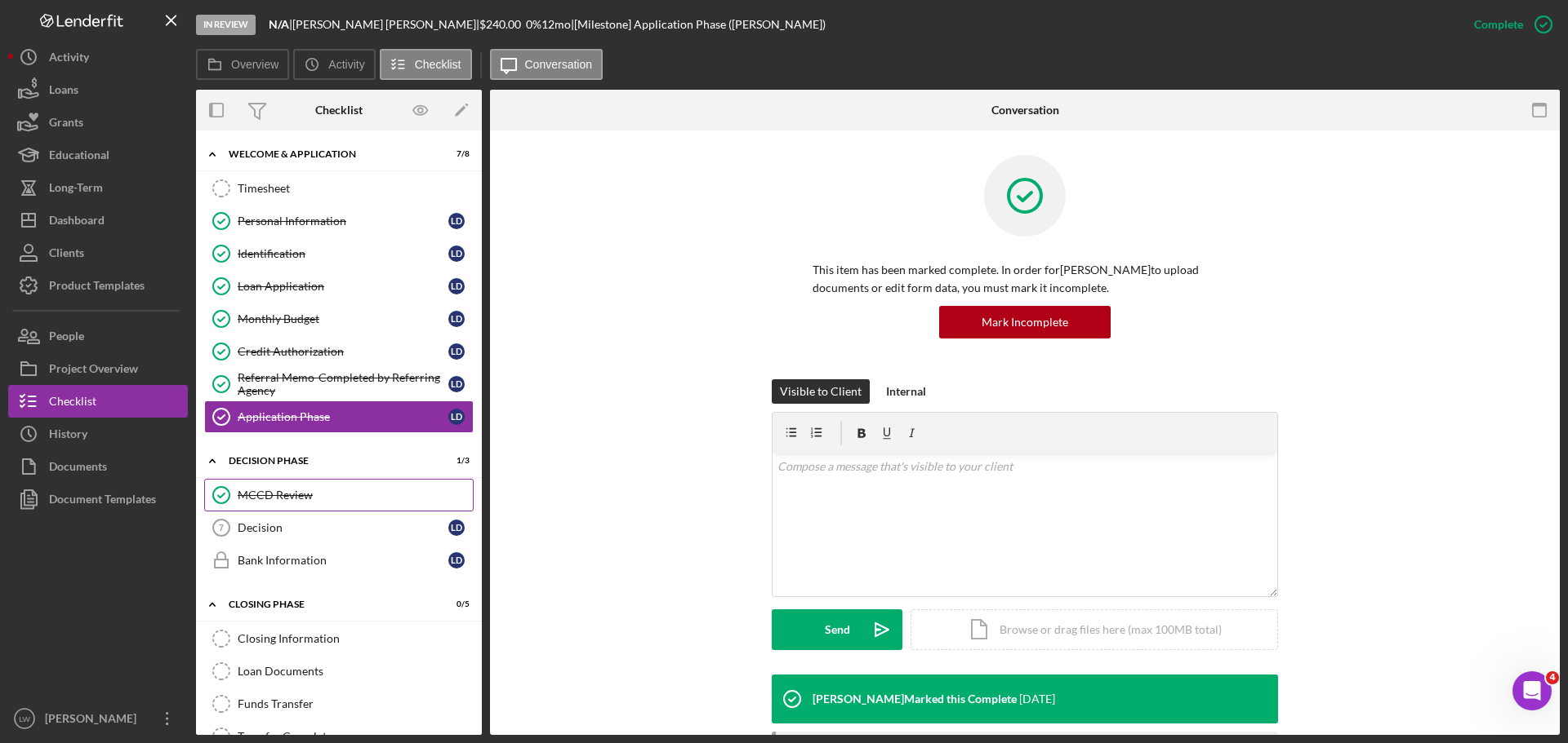
click at [276, 498] on div "MCCD Review" at bounding box center [355, 495] width 235 height 13
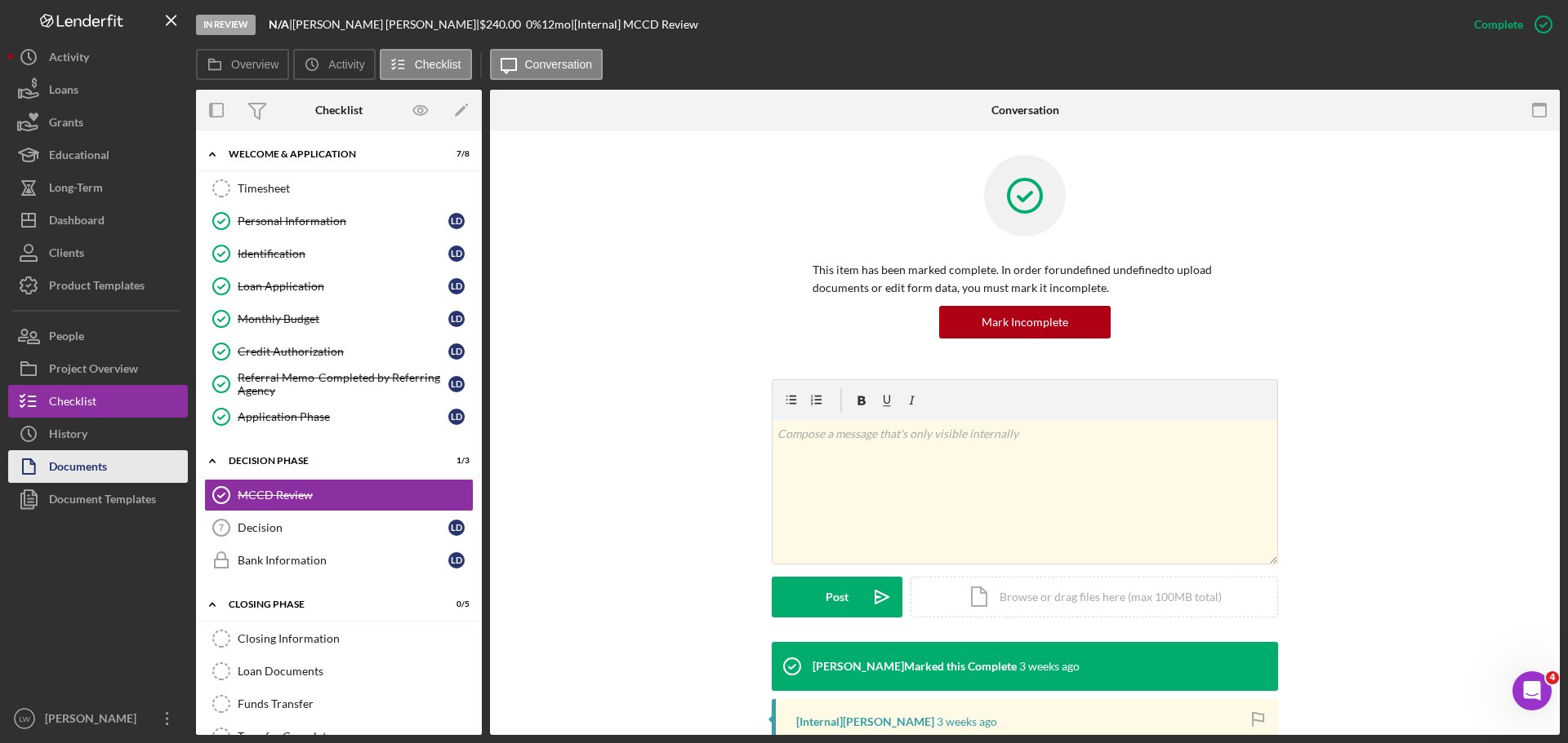
click at [65, 469] on div "Documents" at bounding box center [78, 469] width 58 height 36
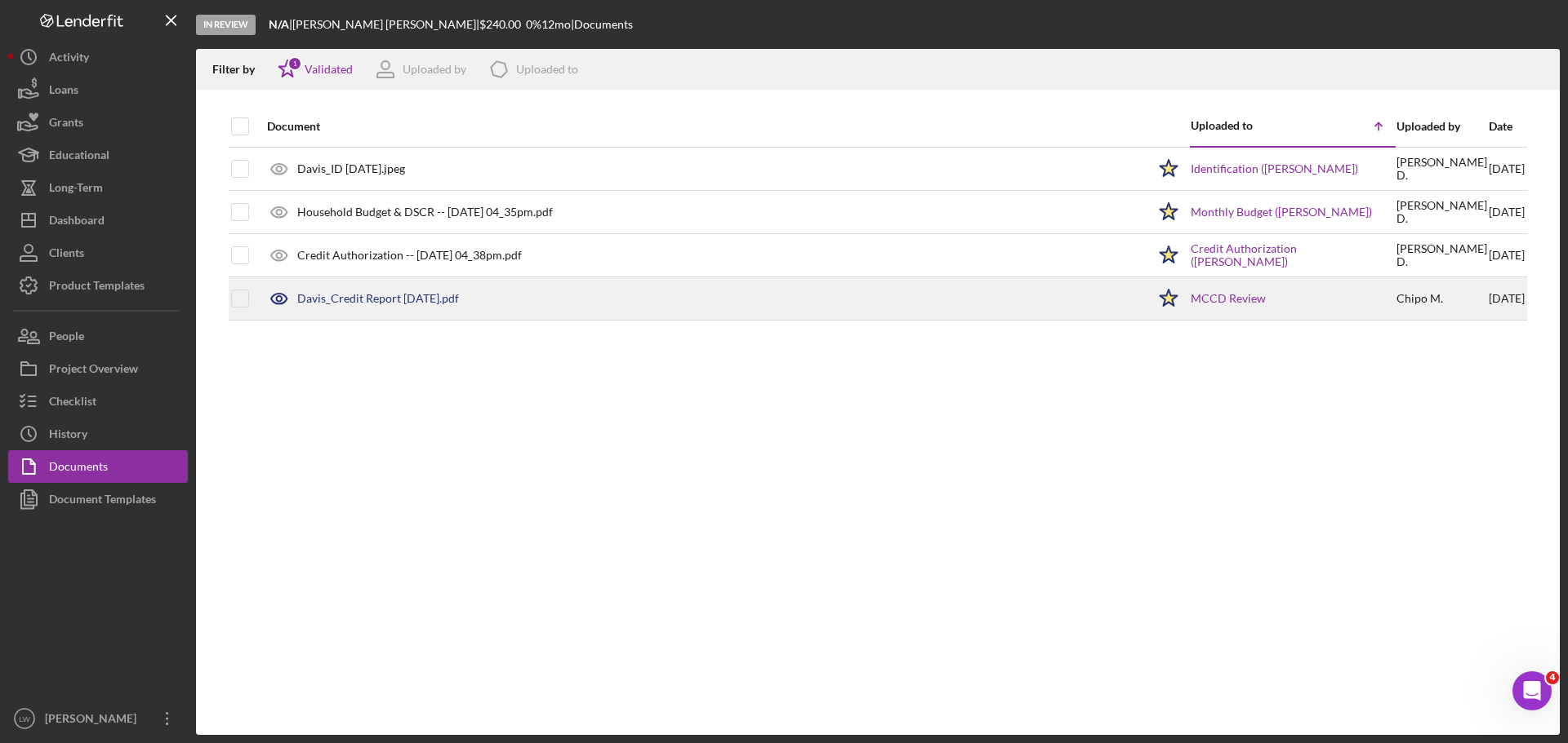
click at [404, 302] on div "Davis_Credit Report [DATE].pdf" at bounding box center [377, 298] width 161 height 13
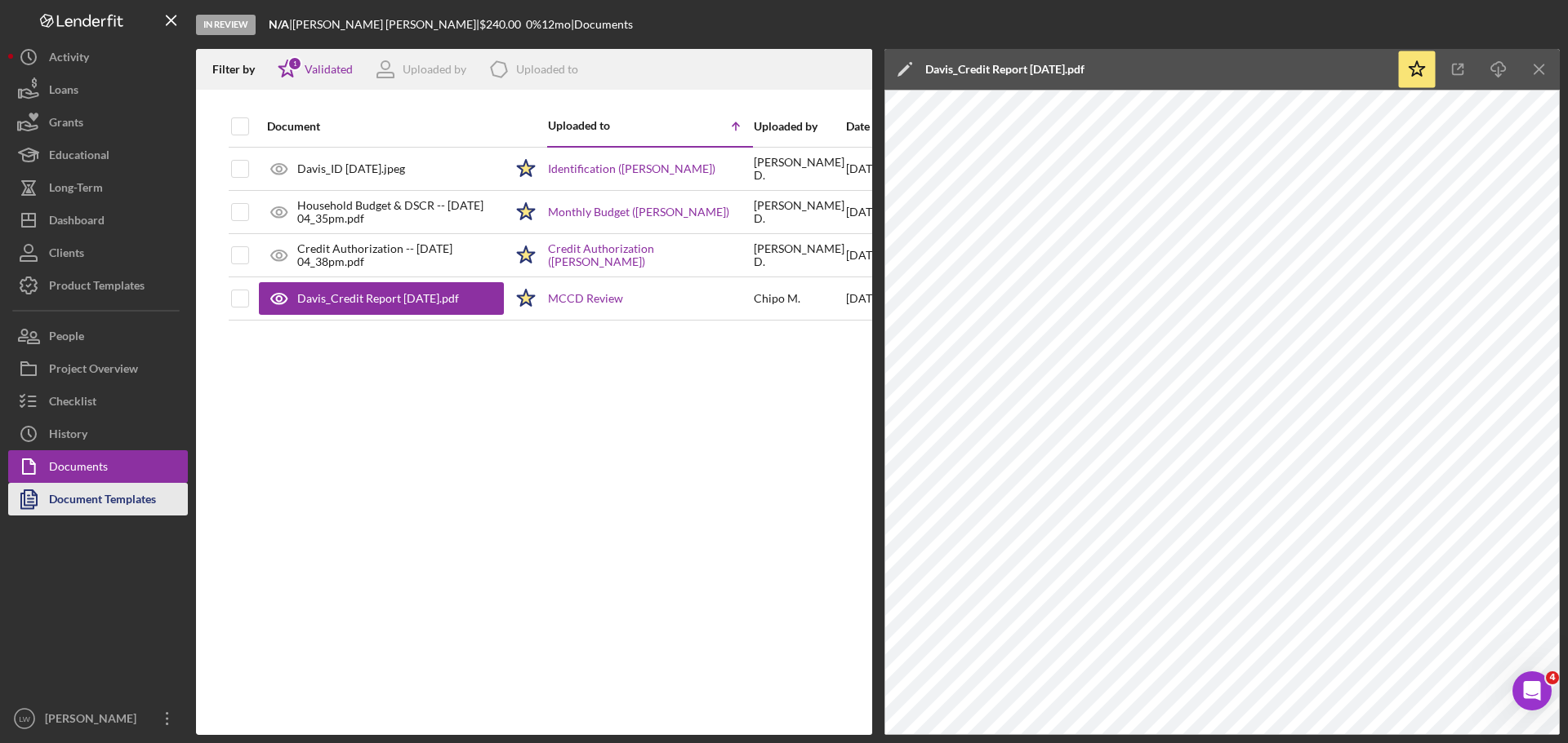
click at [122, 502] on div "Document Templates" at bounding box center [102, 501] width 107 height 36
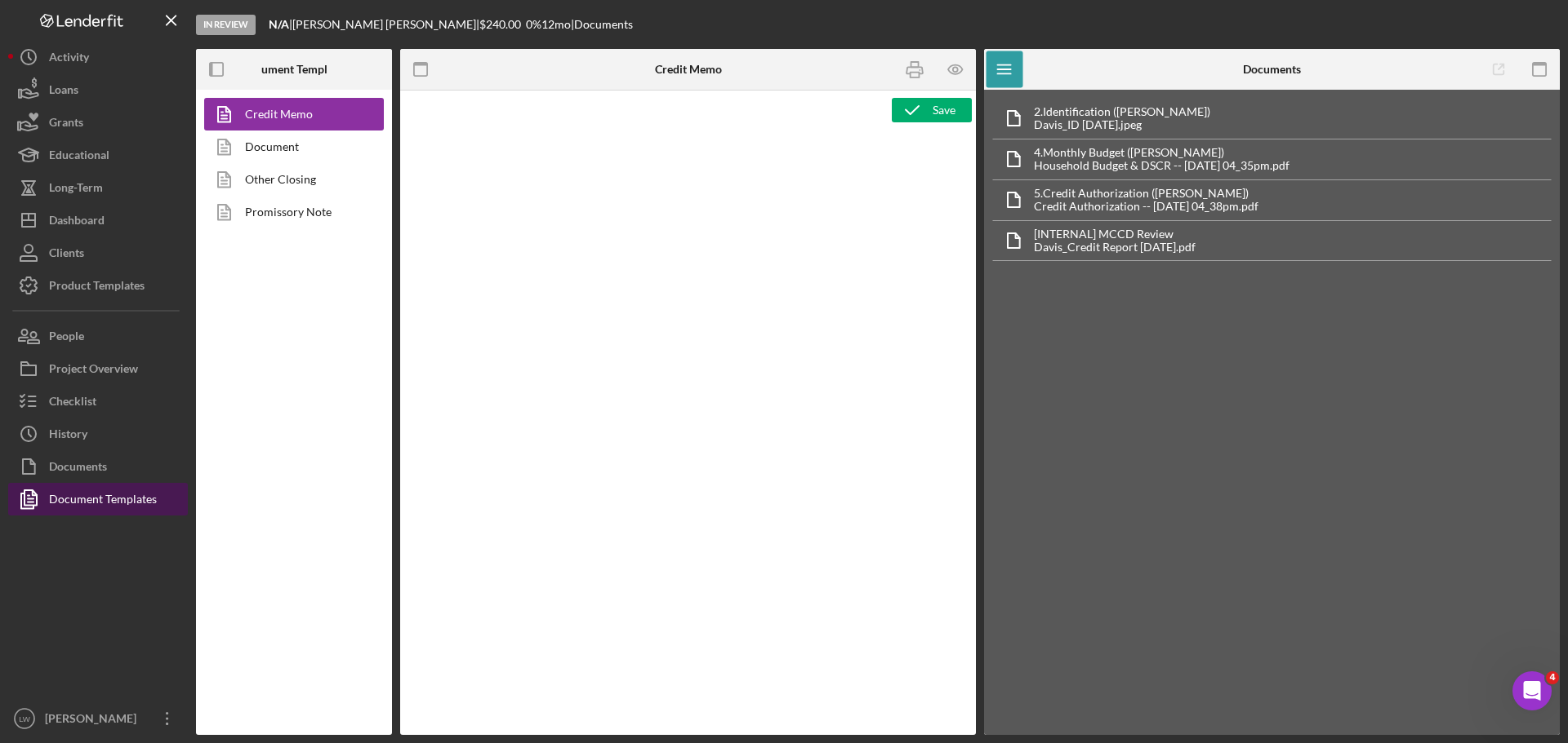
type textarea "<div class="OutlineElement Ltr SCXW210217985 BCX0" style="margin: 0px; padding:…"
